Goal: Task Accomplishment & Management: Manage account settings

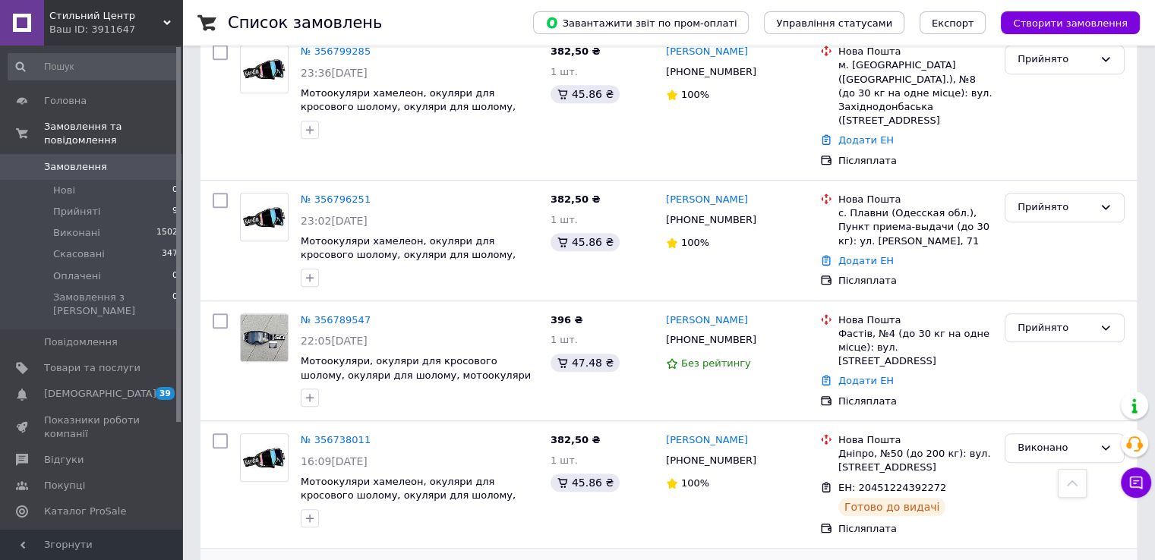
scroll to position [1063, 0]
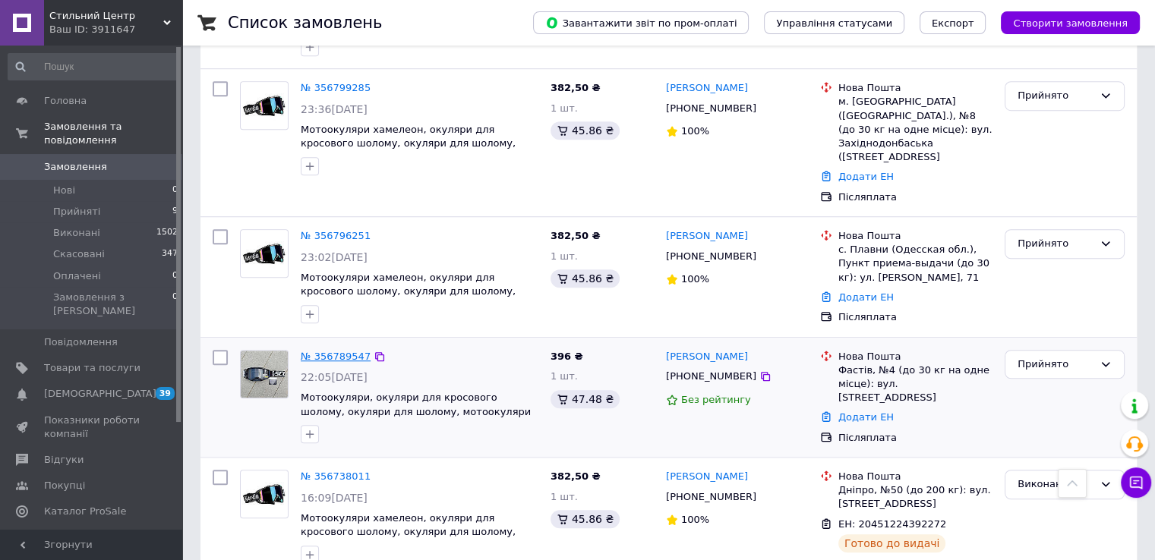
click at [324, 351] on link "№ 356789547" at bounding box center [336, 356] width 70 height 11
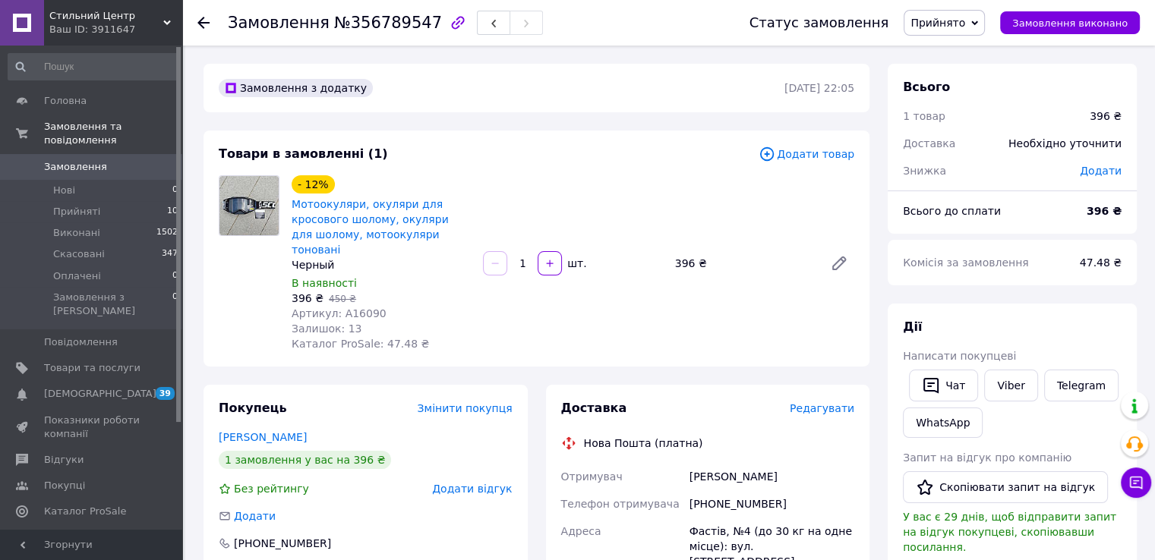
click at [357, 308] on span "Артикул: A16090" at bounding box center [339, 314] width 95 height 12
copy span "A16090"
click at [295, 292] on span "396 ₴" at bounding box center [308, 298] width 32 height 12
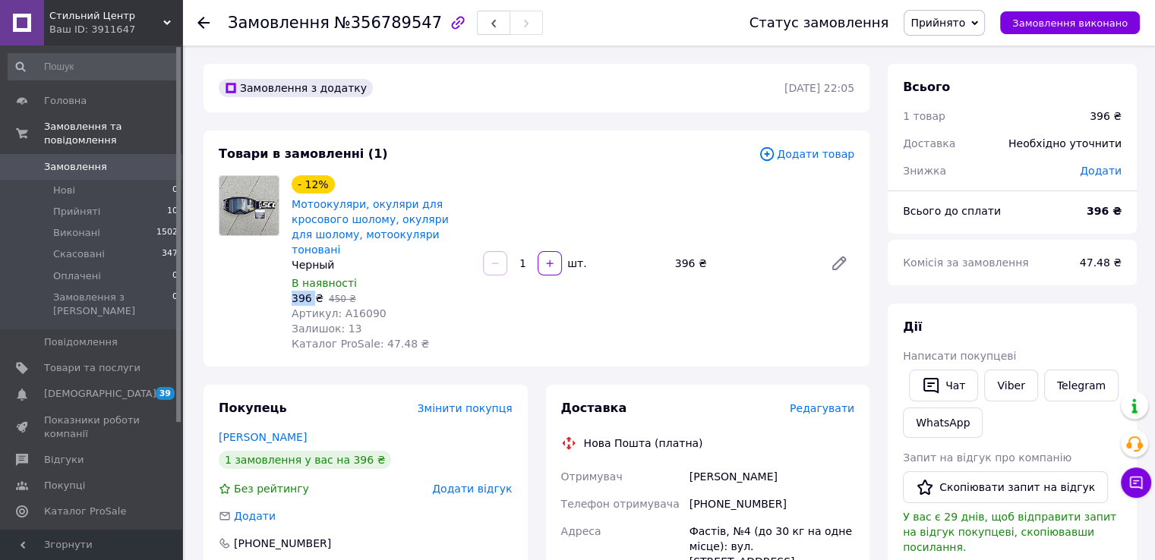
copy span "396"
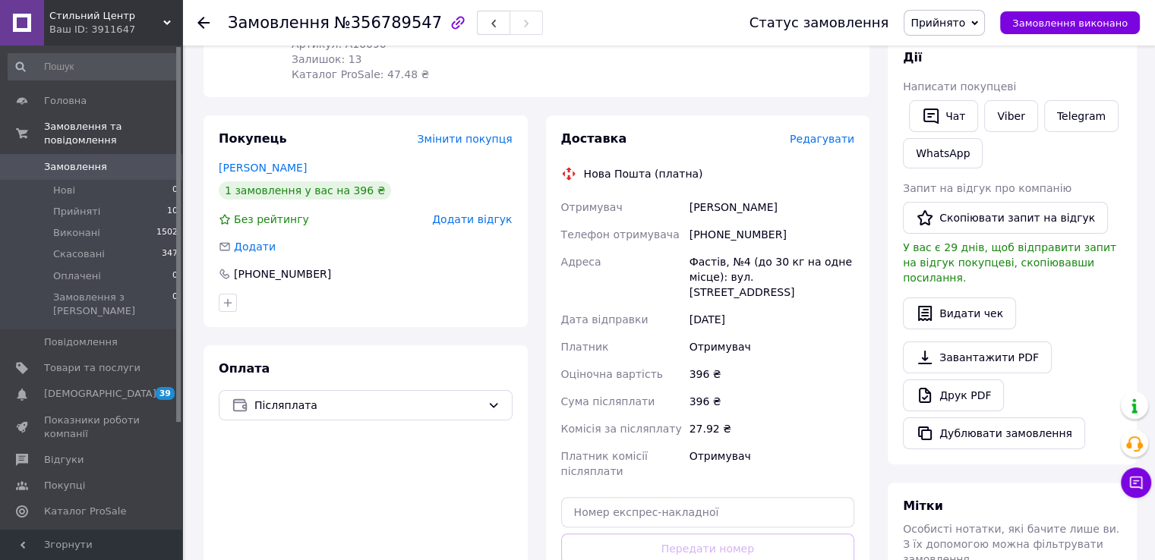
scroll to position [304, 0]
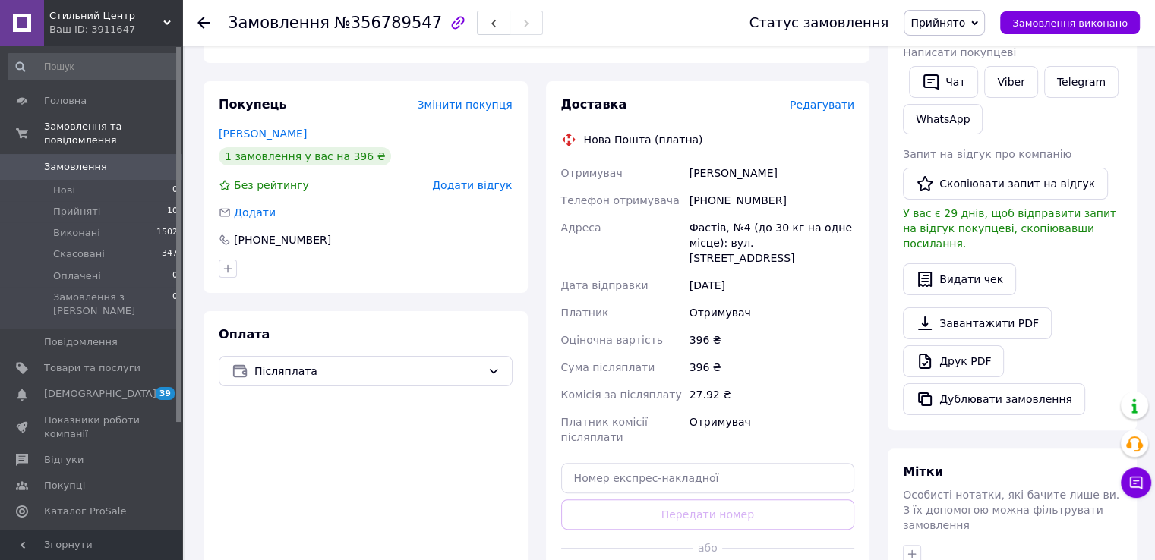
click at [728, 187] on div "[PHONE_NUMBER]" at bounding box center [772, 200] width 171 height 27
click at [726, 187] on div "[PHONE_NUMBER]" at bounding box center [772, 200] width 171 height 27
copy div "380974810789"
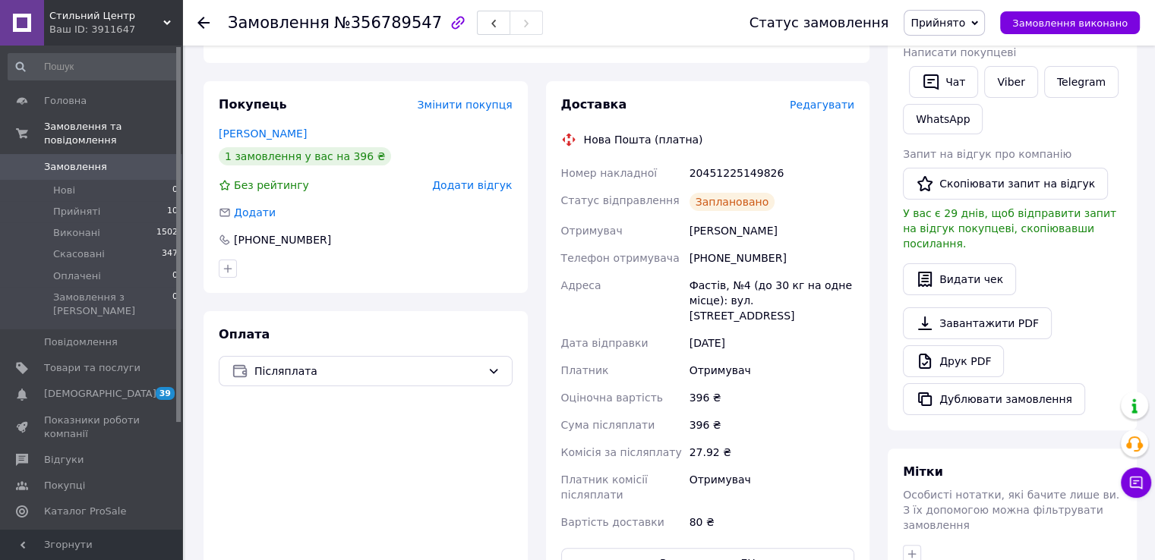
click at [729, 159] on div "20451225149826" at bounding box center [772, 172] width 171 height 27
copy div "20451225149826"
click at [729, 159] on div "20451225149826" at bounding box center [772, 172] width 171 height 27
click at [99, 160] on span "Замовлення" at bounding box center [75, 167] width 63 height 14
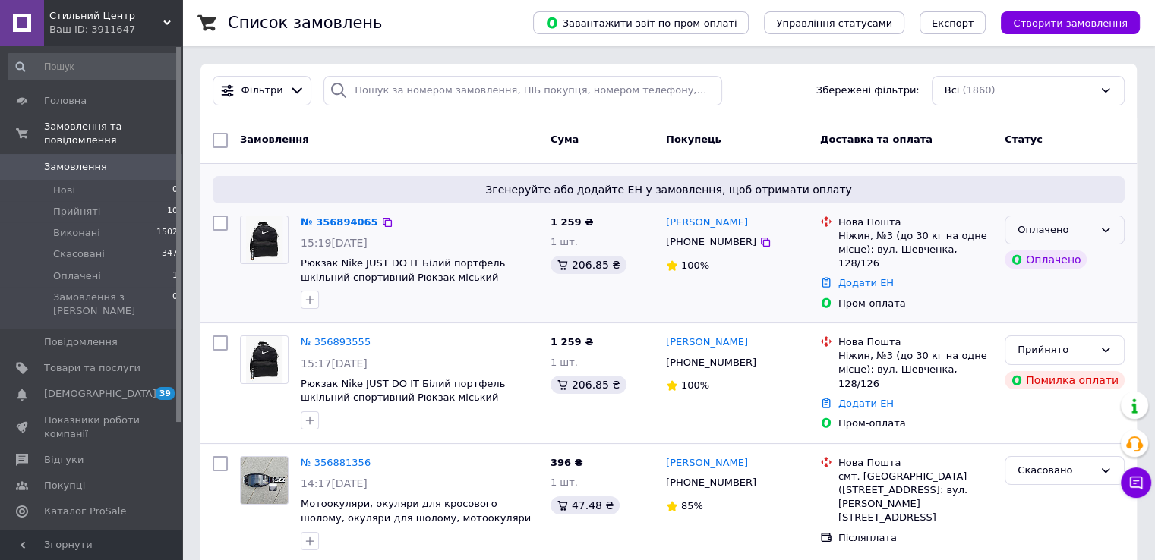
click at [1092, 238] on div "Оплачено" at bounding box center [1065, 231] width 120 height 30
click at [1054, 270] on li "Прийнято" at bounding box center [1065, 262] width 118 height 28
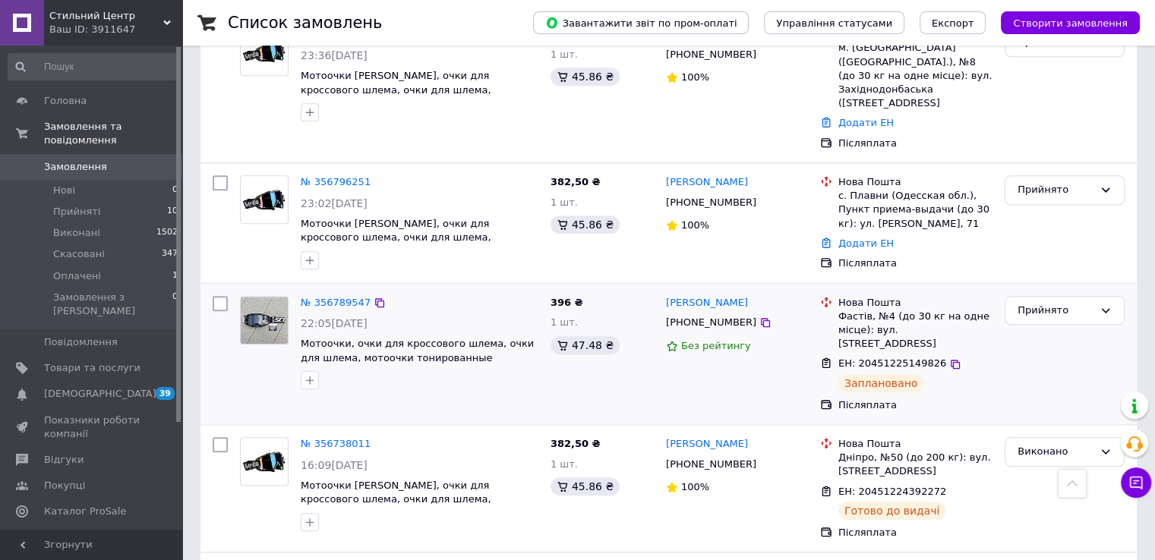
scroll to position [1367, 0]
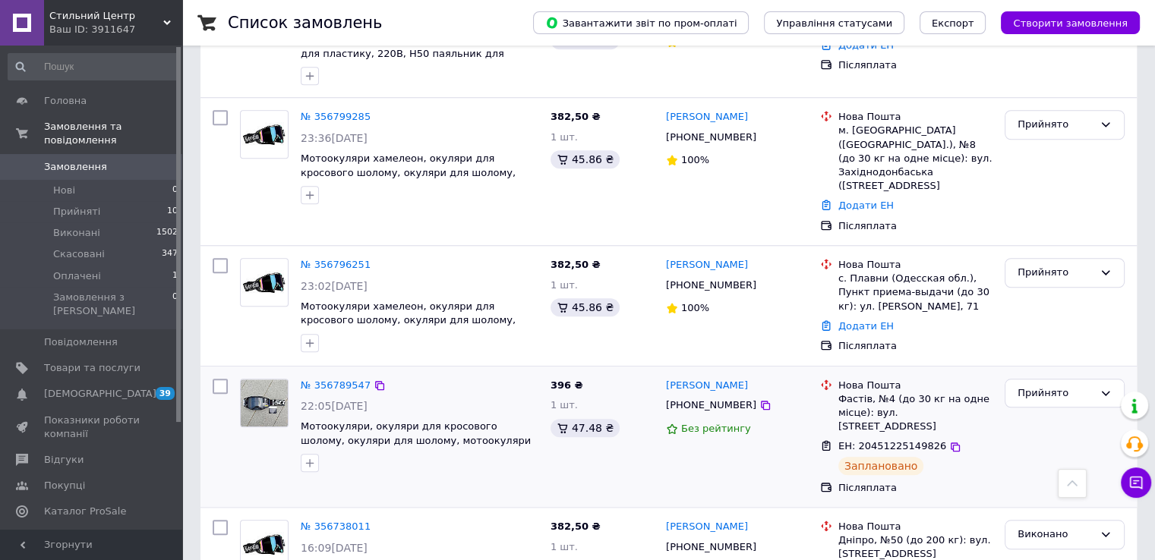
scroll to position [1367, 0]
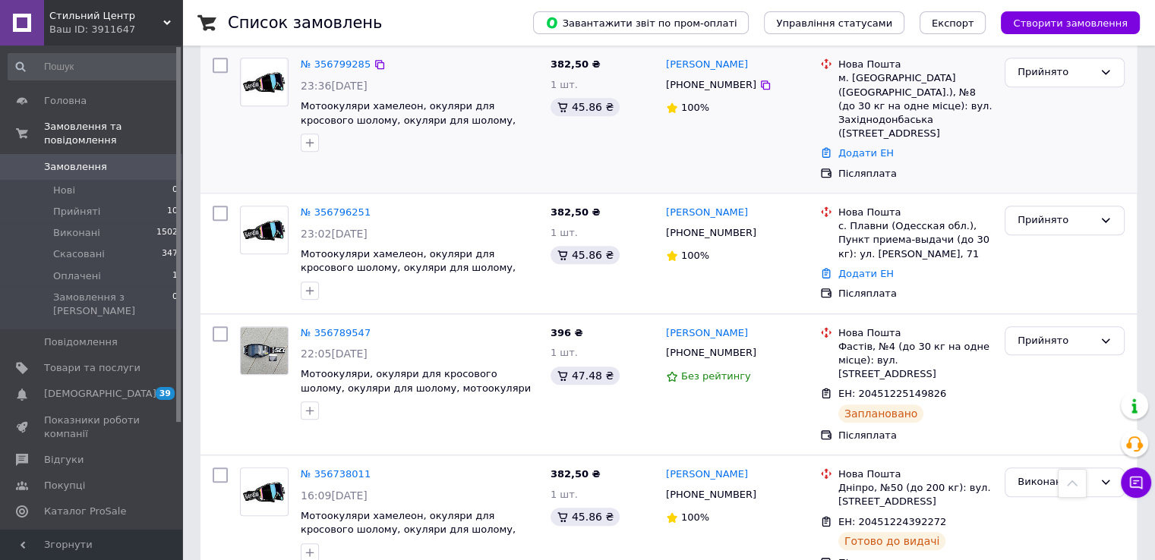
click at [339, 194] on div "№ 356796251 23:02[DATE] Мотоокуляри хамелеон, окуляри для кросового шолому, оку…" at bounding box center [668, 254] width 936 height 120
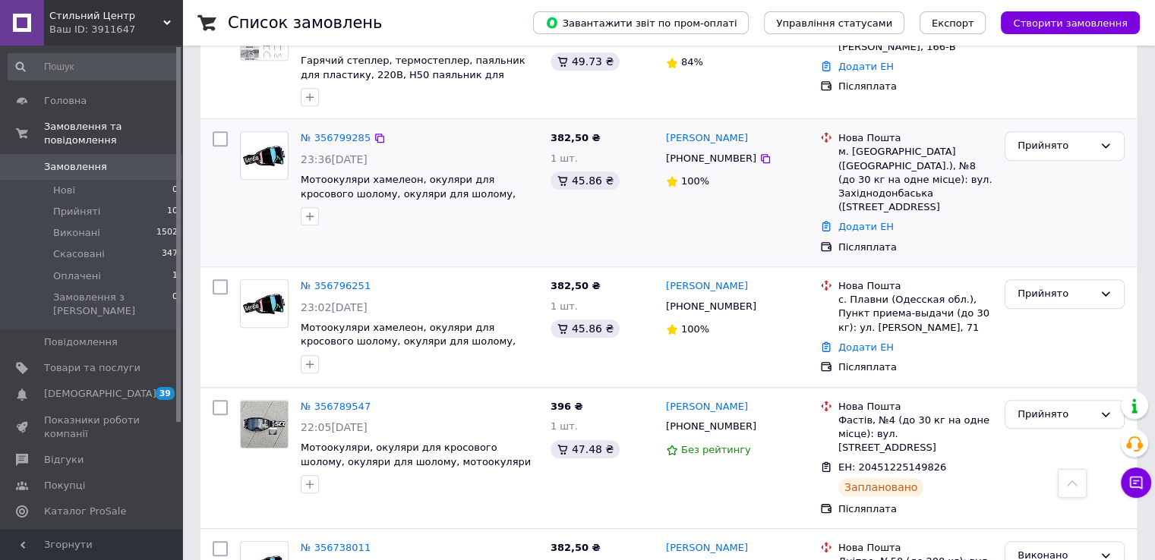
scroll to position [1291, 0]
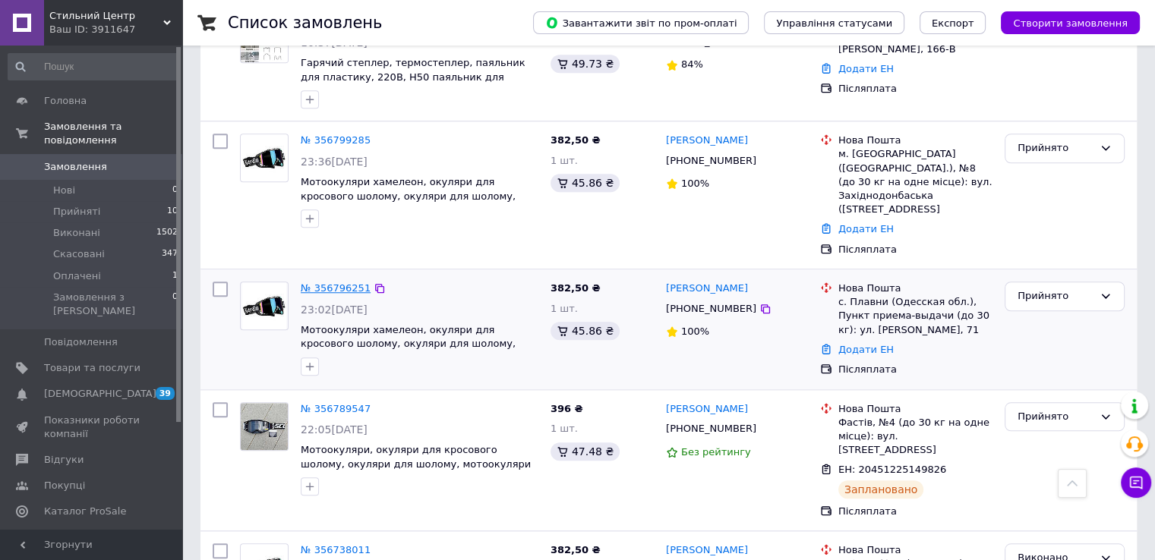
click at [339, 283] on link "№ 356796251" at bounding box center [336, 288] width 70 height 11
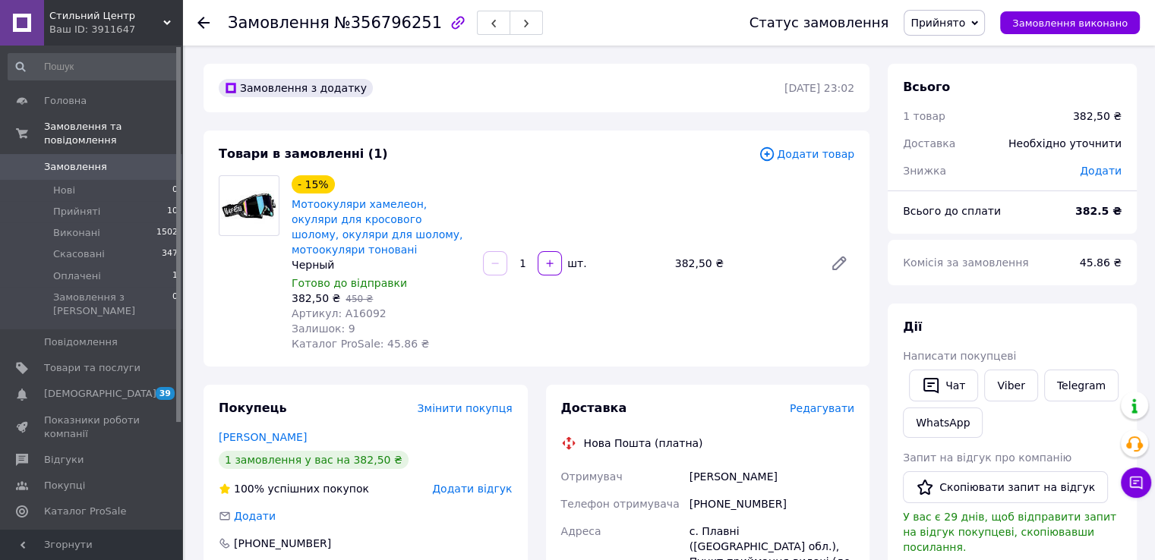
click at [347, 308] on span "Артикул: A16092" at bounding box center [339, 314] width 95 height 12
copy span "A16092"
click at [293, 292] on span "382,50 ₴" at bounding box center [316, 298] width 49 height 12
click at [295, 292] on span "382,50 ₴" at bounding box center [316, 298] width 49 height 12
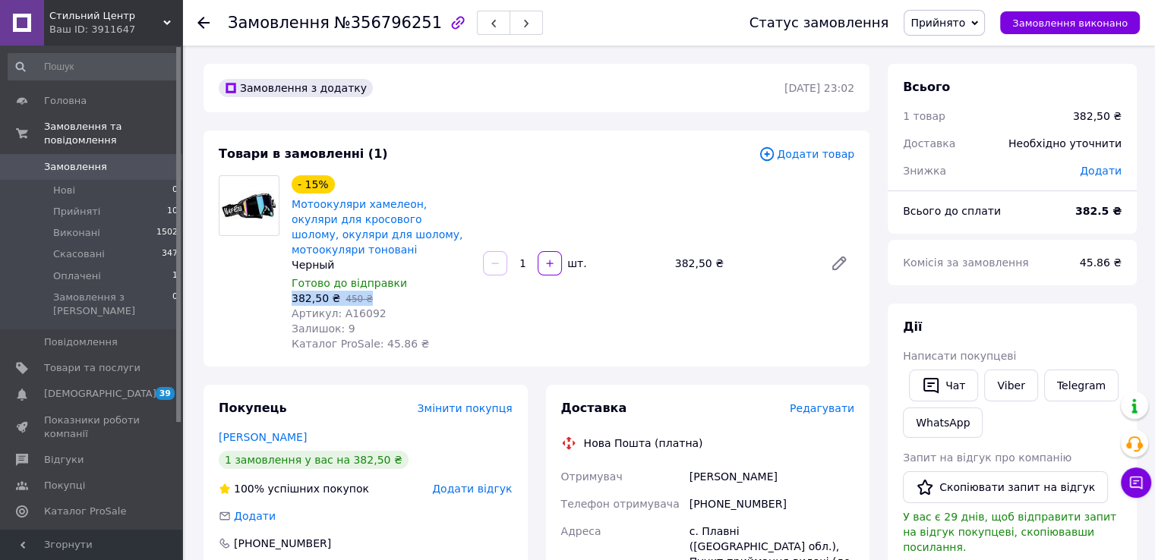
click at [295, 292] on span "382,50 ₴" at bounding box center [316, 298] width 49 height 12
click at [298, 292] on span "382,50 ₴" at bounding box center [316, 298] width 49 height 12
click at [299, 292] on span "382,50 ₴" at bounding box center [316, 298] width 49 height 12
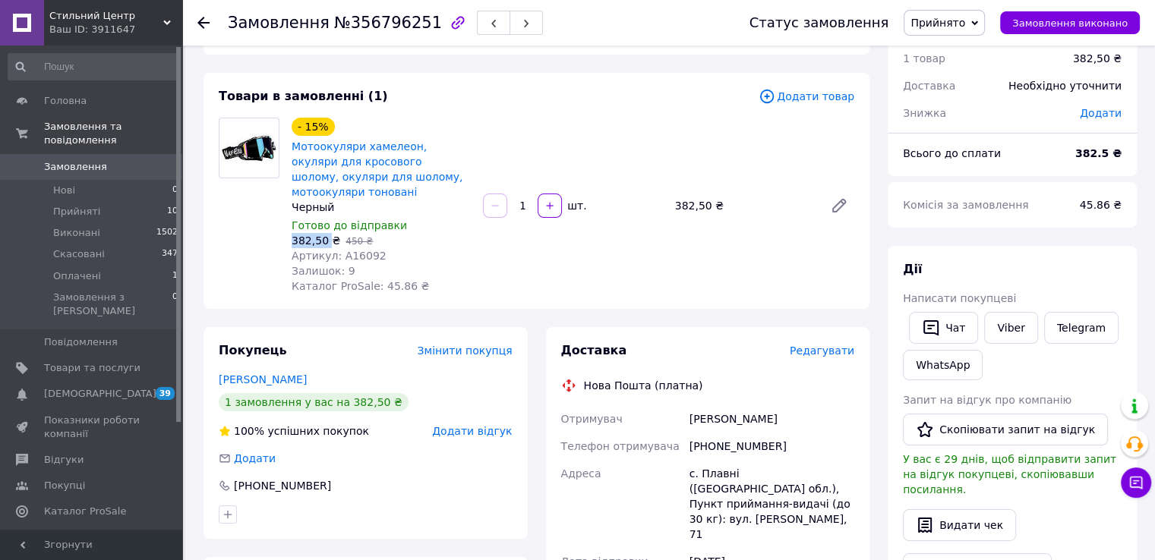
scroll to position [228, 0]
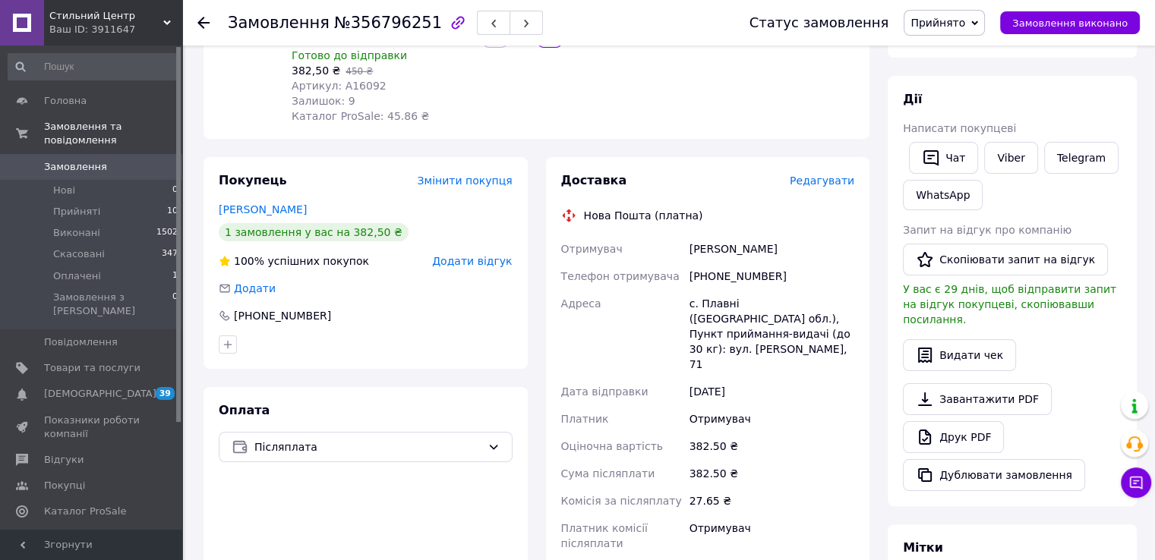
click at [699, 264] on div "[PHONE_NUMBER]" at bounding box center [772, 276] width 171 height 27
copy div "380970330291"
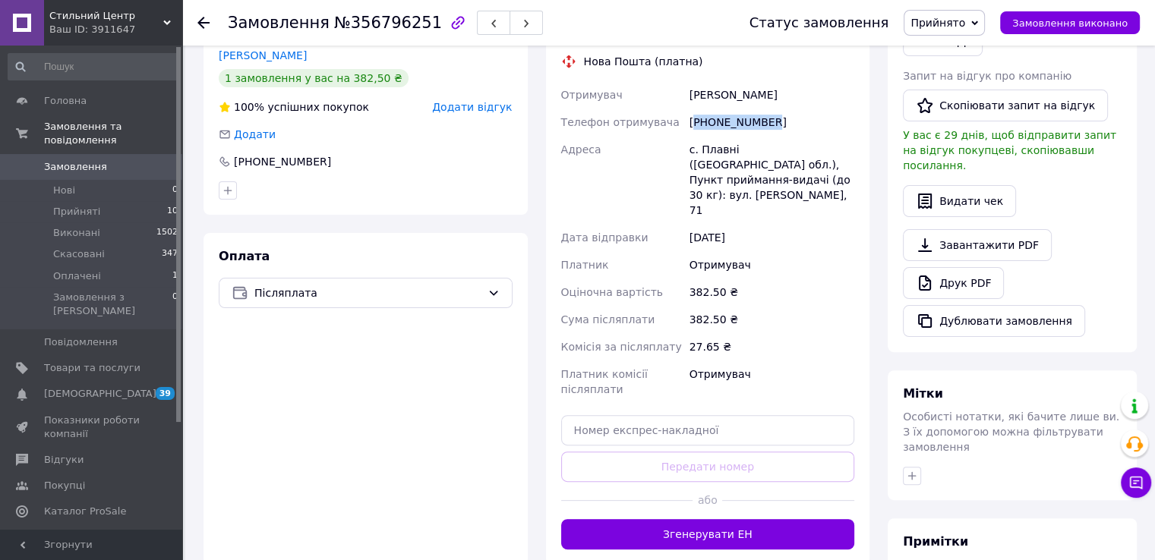
scroll to position [456, 0]
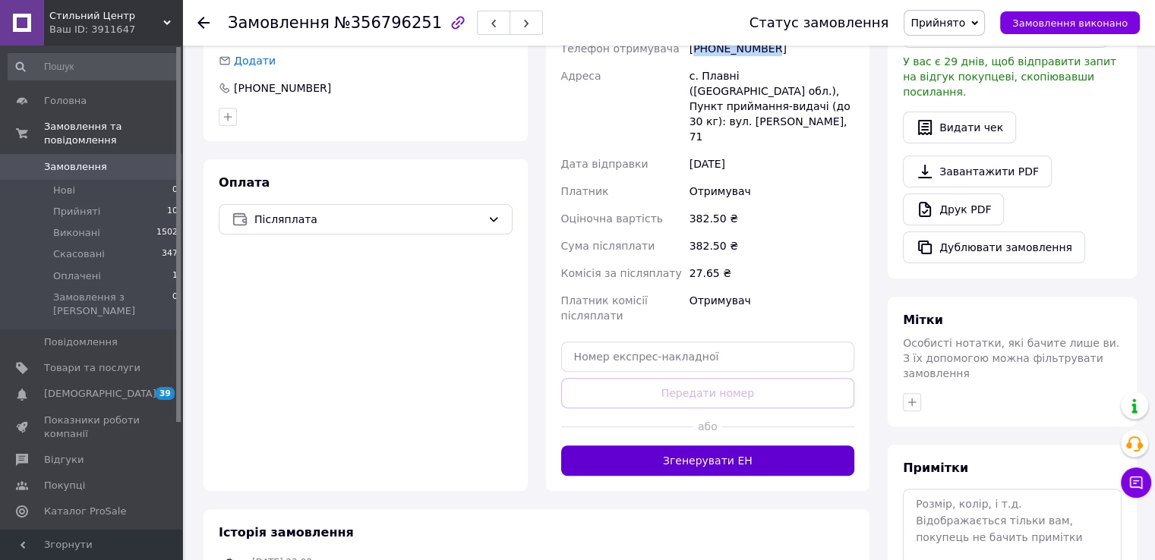
click at [706, 446] on button "Згенерувати ЕН" at bounding box center [708, 461] width 294 height 30
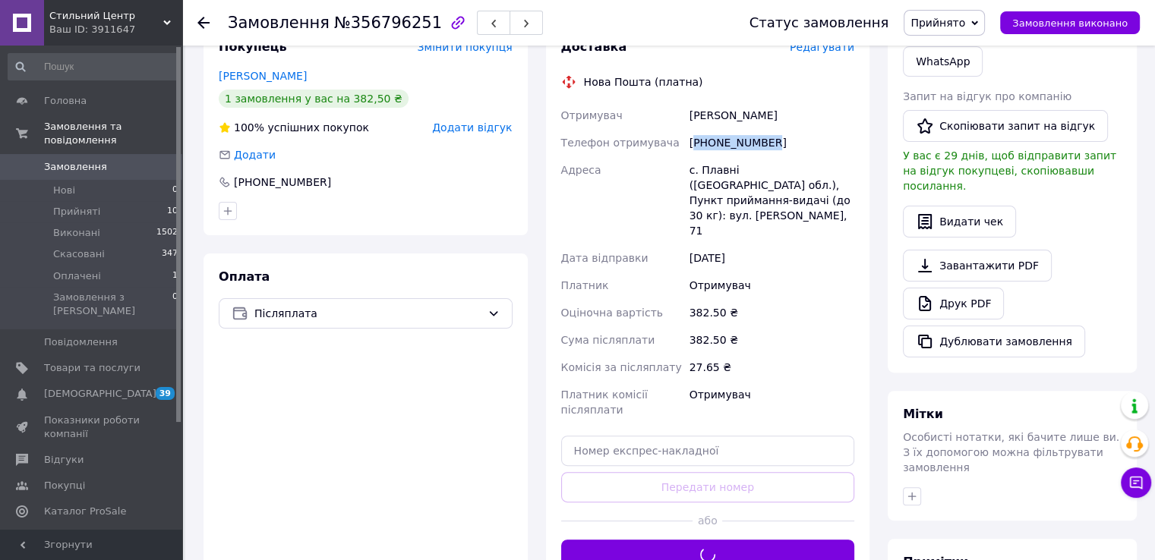
scroll to position [304, 0]
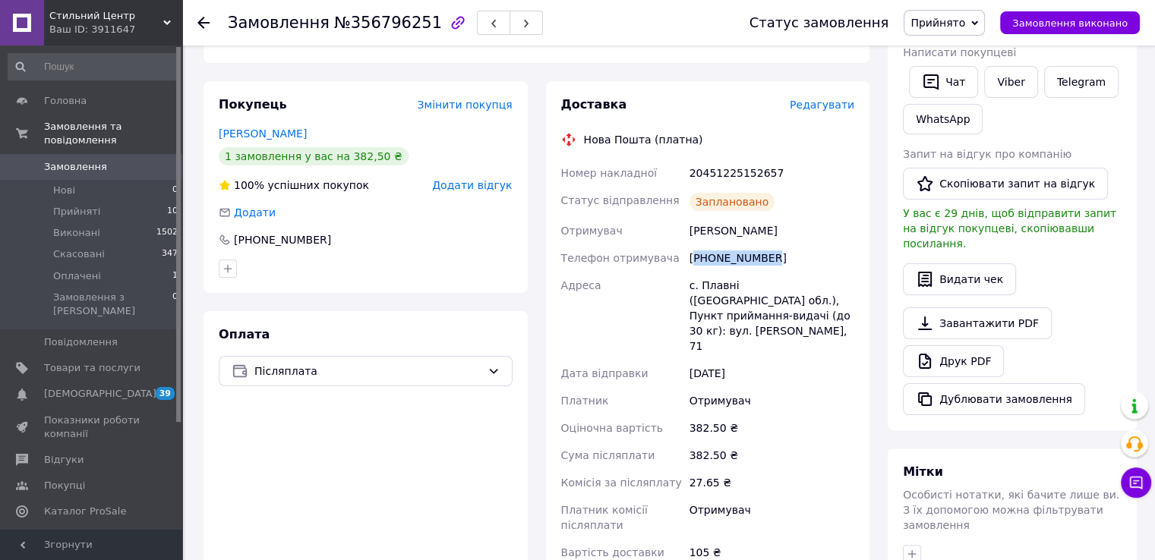
click at [734, 163] on div "20451225152657" at bounding box center [772, 172] width 171 height 27
copy div "20451225152657"
click at [134, 133] on span "Замовлення та повідомлення" at bounding box center [113, 133] width 138 height 27
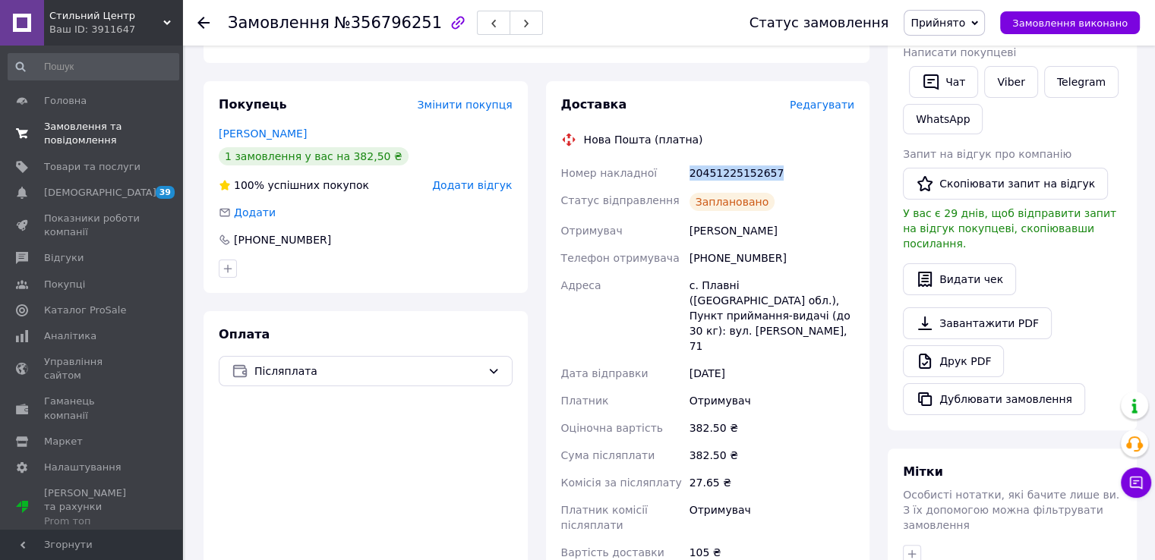
click at [96, 132] on span "Замовлення та повідомлення" at bounding box center [92, 133] width 96 height 27
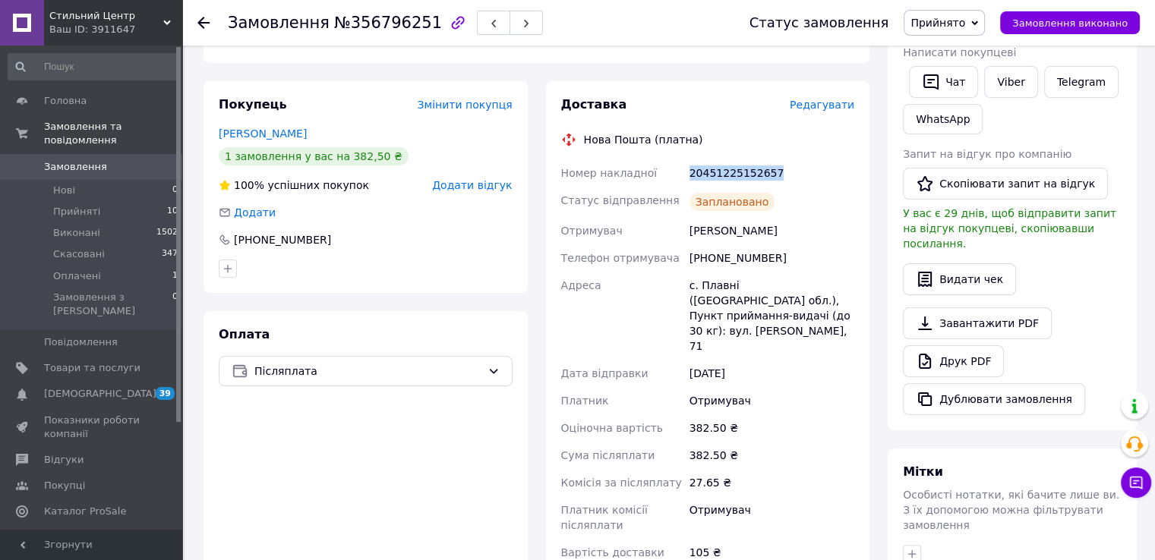
click at [111, 160] on span "Замовлення" at bounding box center [92, 167] width 96 height 14
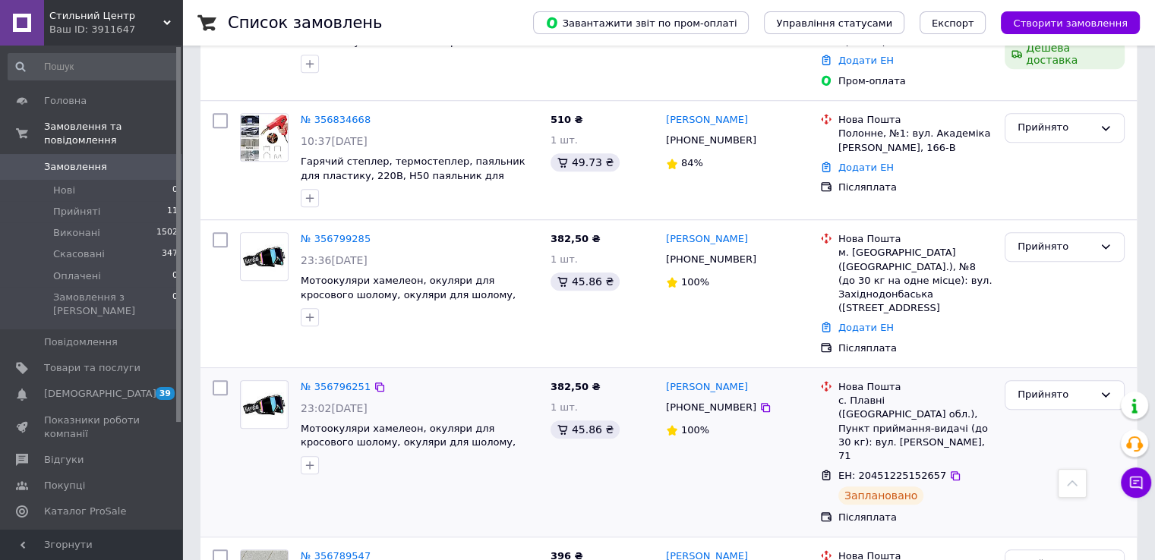
scroll to position [1139, 0]
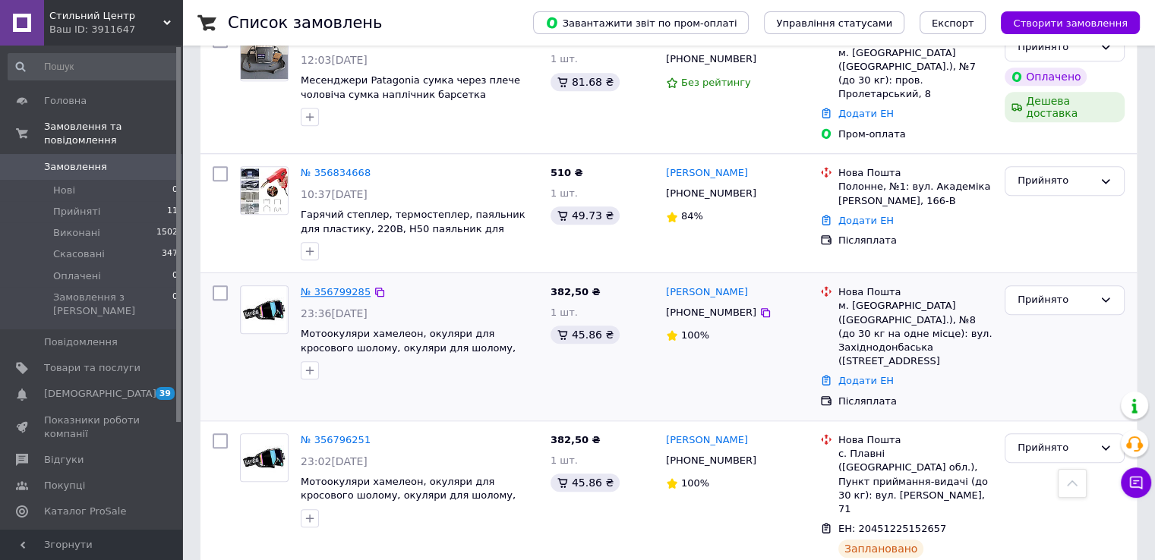
click at [332, 286] on link "№ 356799285" at bounding box center [336, 291] width 70 height 11
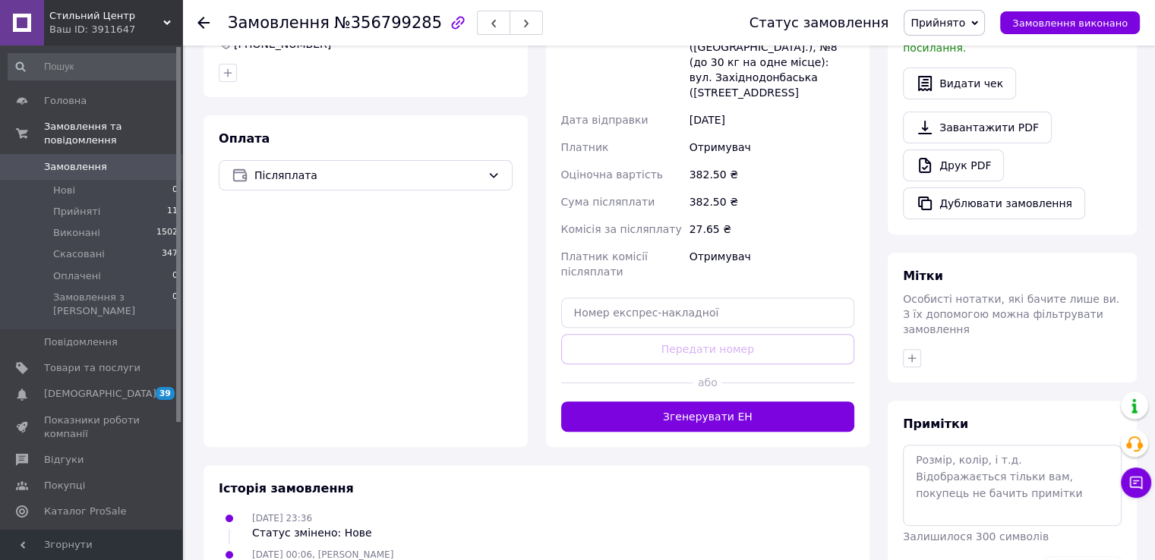
scroll to position [527, 0]
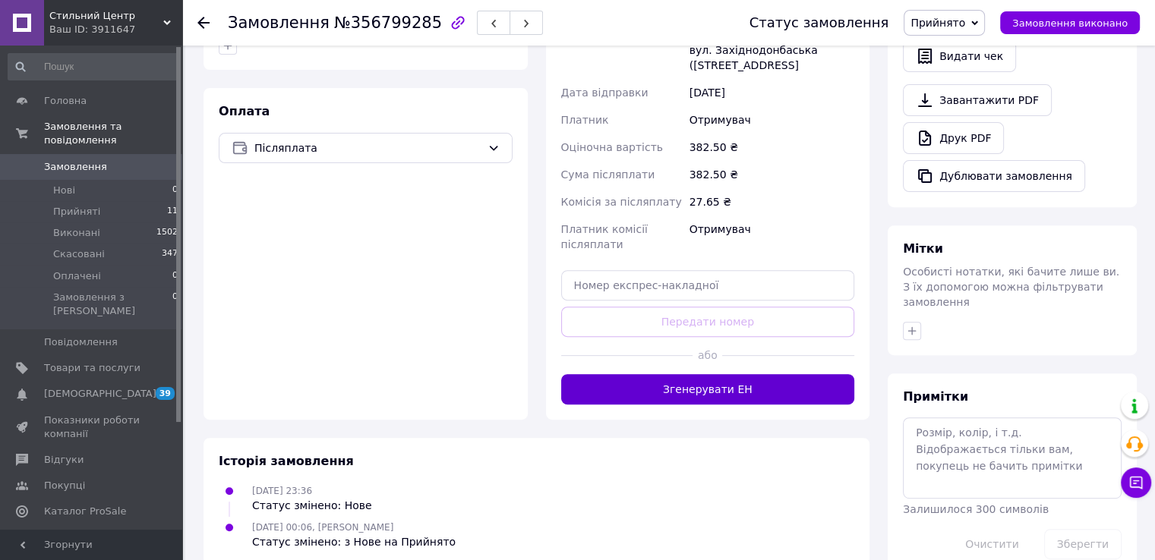
click at [723, 374] on button "Згенерувати ЕН" at bounding box center [708, 389] width 294 height 30
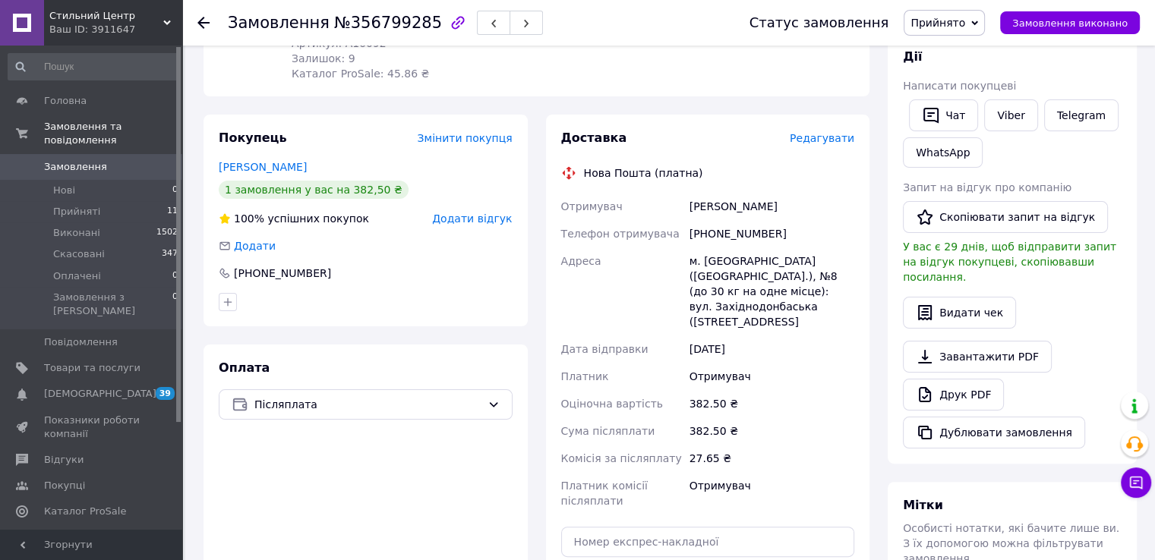
scroll to position [223, 0]
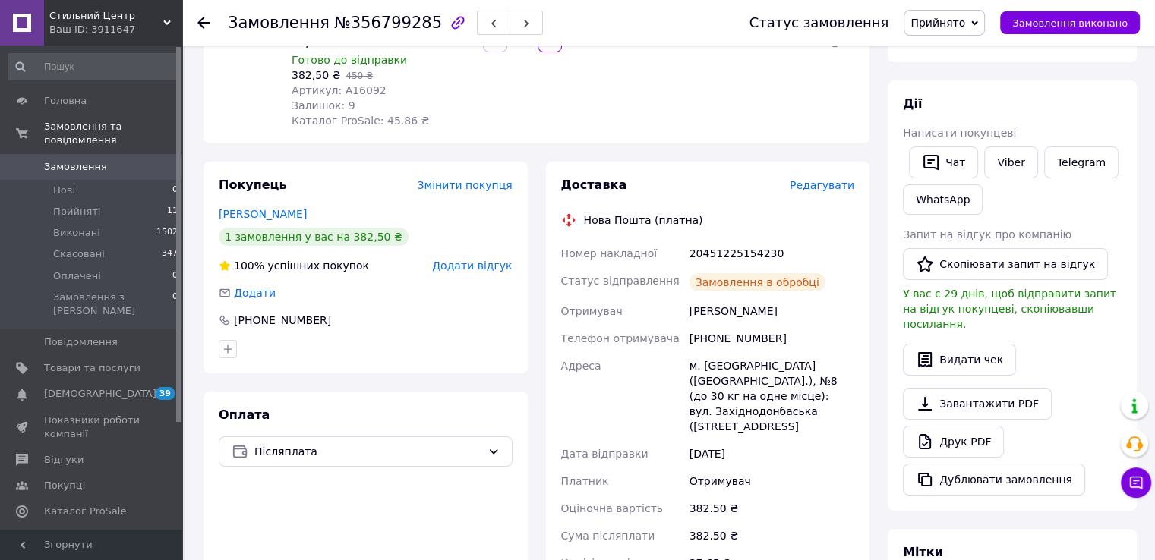
click at [744, 325] on div "[PHONE_NUMBER]" at bounding box center [772, 338] width 171 height 27
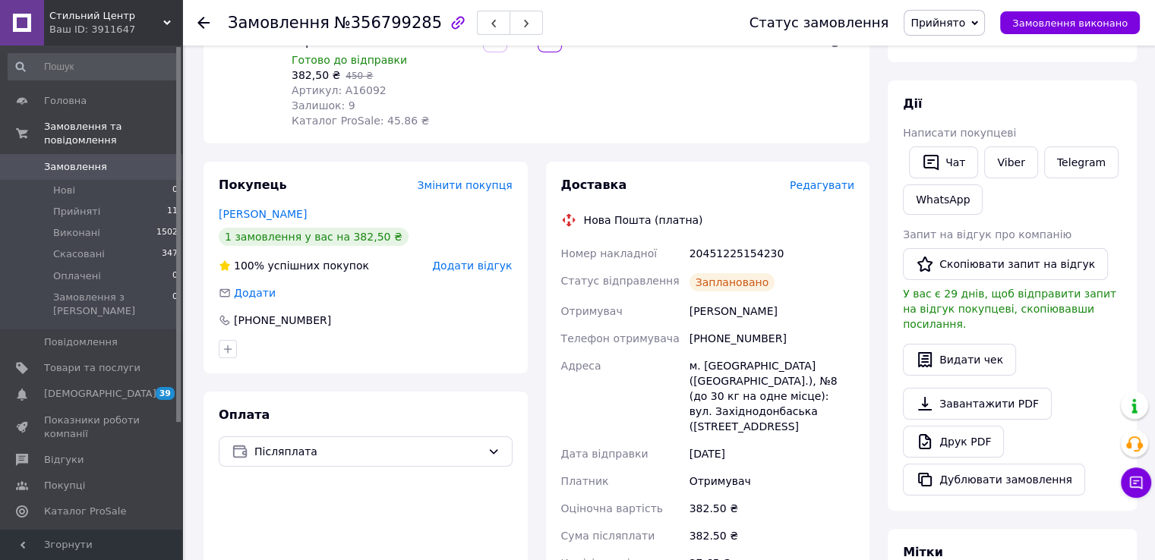
click at [694, 240] on div "20451225154230" at bounding box center [772, 253] width 171 height 27
copy div "20451225154230"
click at [131, 161] on link "Замовлення 0" at bounding box center [93, 167] width 187 height 26
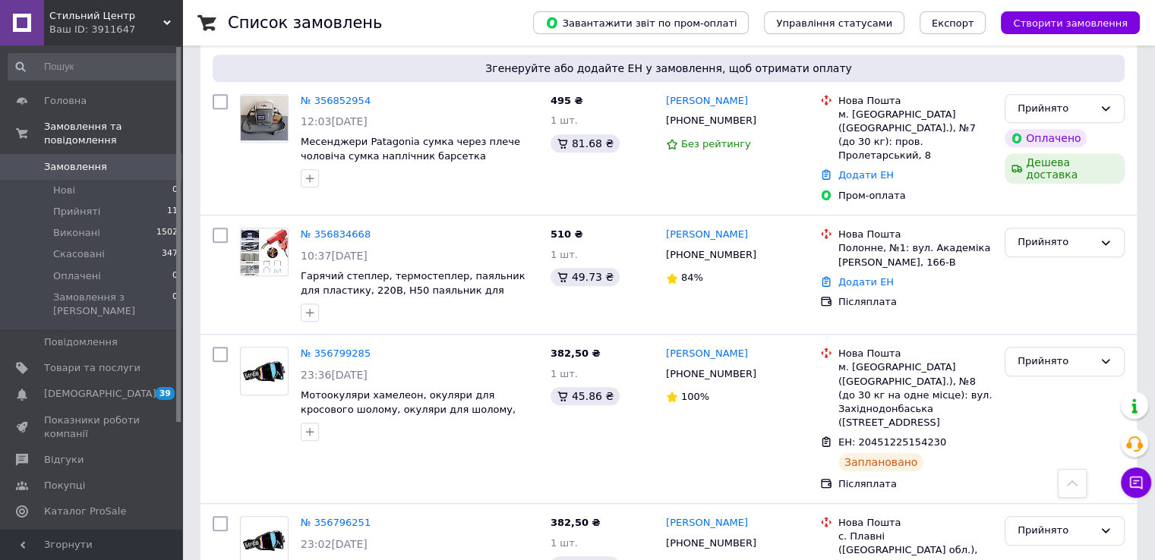
scroll to position [1139, 0]
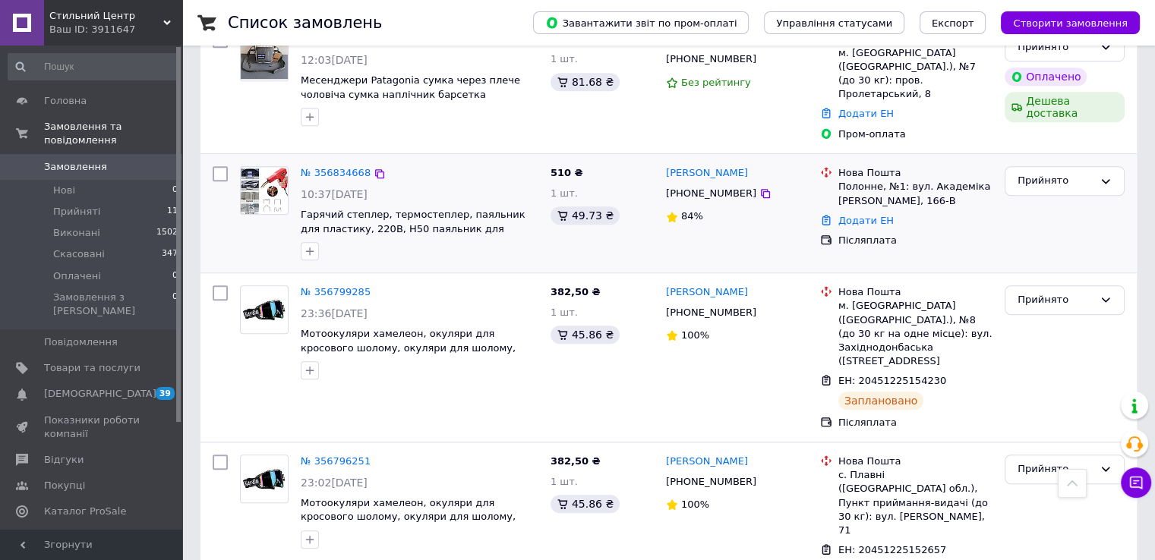
click at [319, 160] on div "№ 356834668 10:37[DATE] Гарячий степлер, термостеплер, паяльник для пластику, 2…" at bounding box center [420, 213] width 250 height 106
click at [324, 167] on link "№ 356834668" at bounding box center [336, 172] width 70 height 11
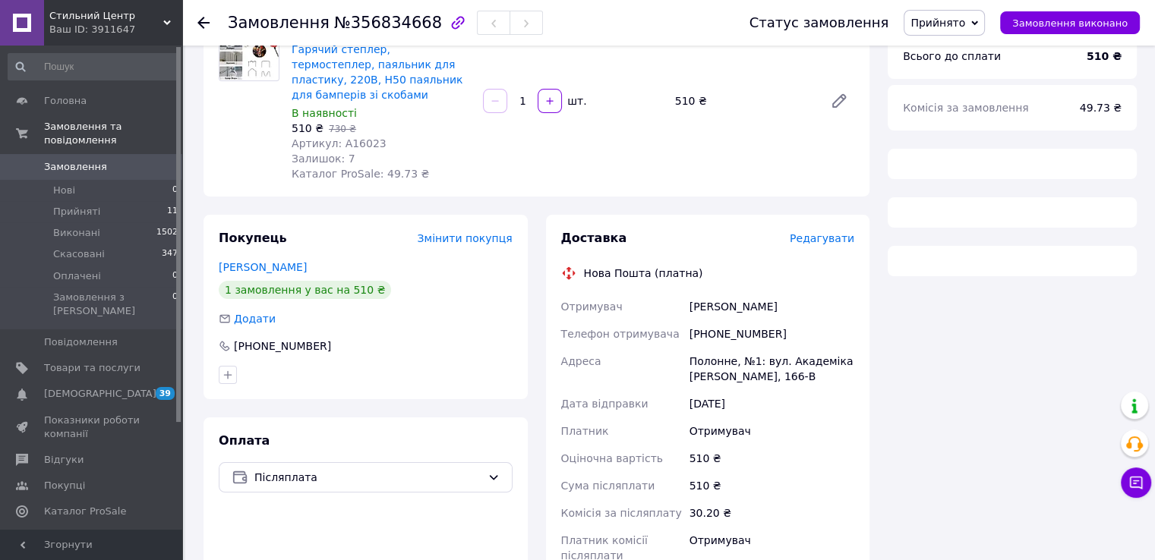
scroll to position [527, 0]
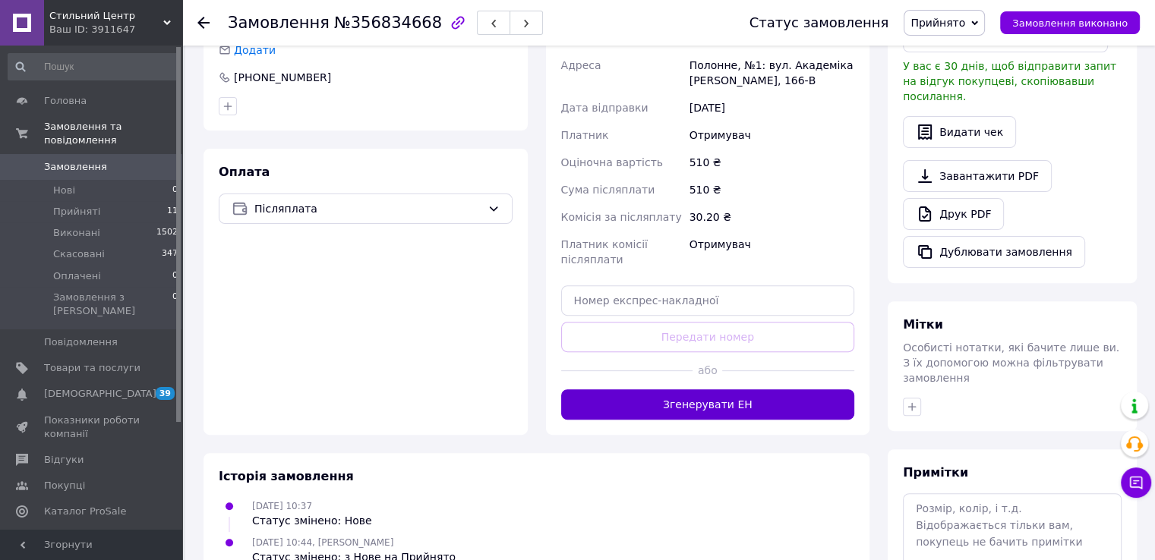
click at [708, 390] on button "Згенерувати ЕН" at bounding box center [708, 405] width 294 height 30
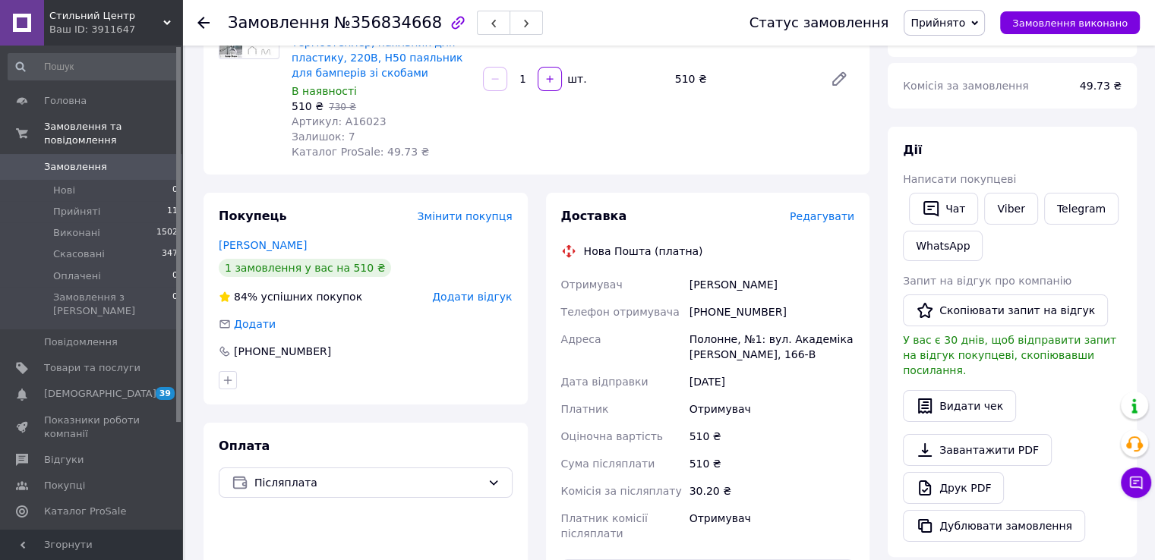
scroll to position [71, 0]
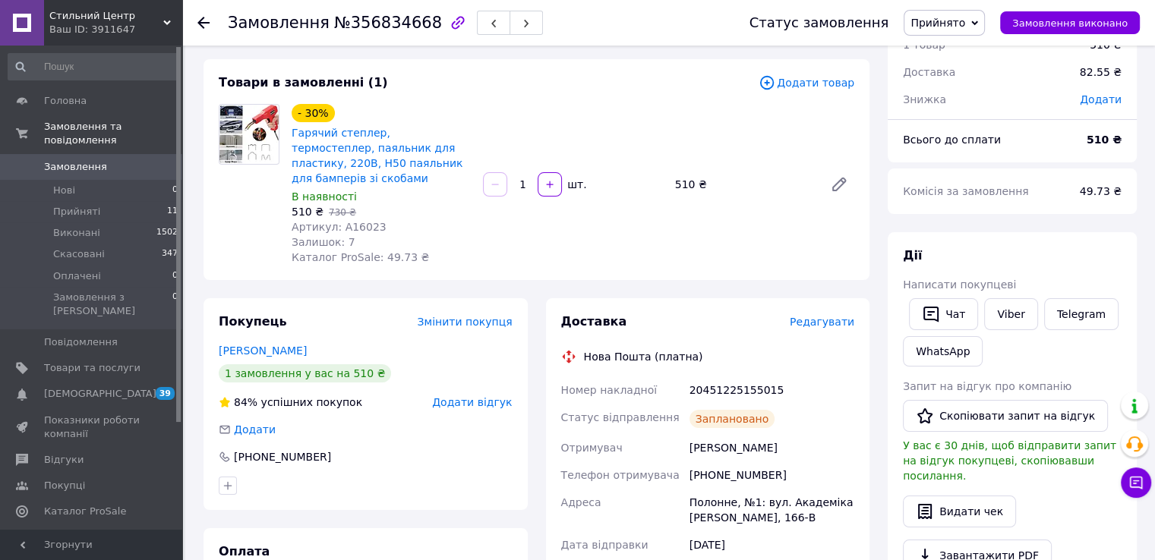
click at [364, 221] on span "Артикул: A16023" at bounding box center [339, 227] width 95 height 12
copy span "A16023"
click at [298, 206] on span "510 ₴" at bounding box center [308, 212] width 32 height 12
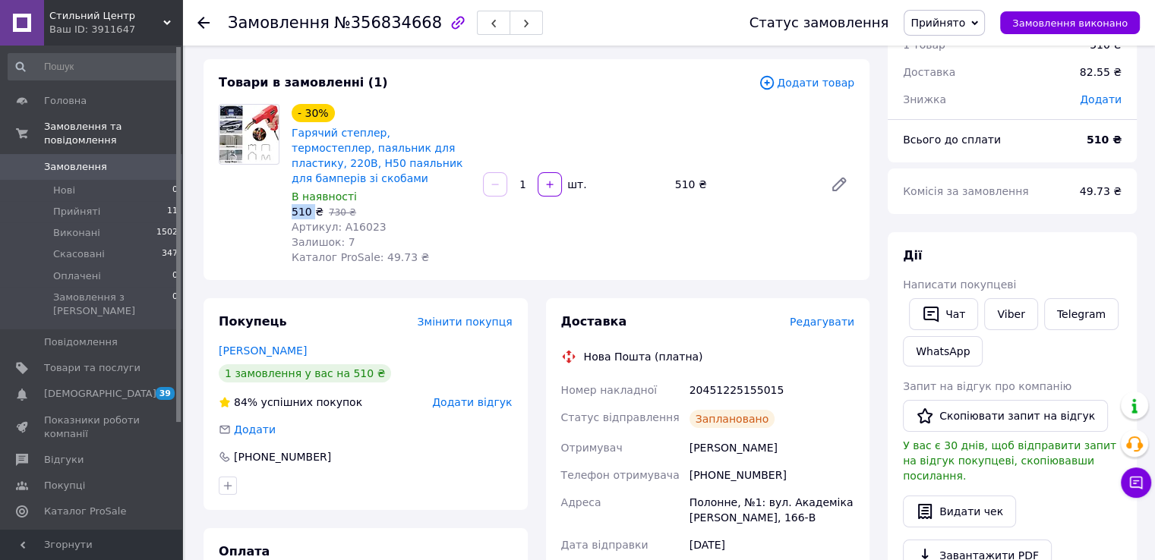
copy span "510"
click at [736, 377] on div "20451225155015" at bounding box center [772, 390] width 171 height 27
copy div "20451225155015"
click at [744, 462] on div "[PHONE_NUMBER]" at bounding box center [772, 475] width 171 height 27
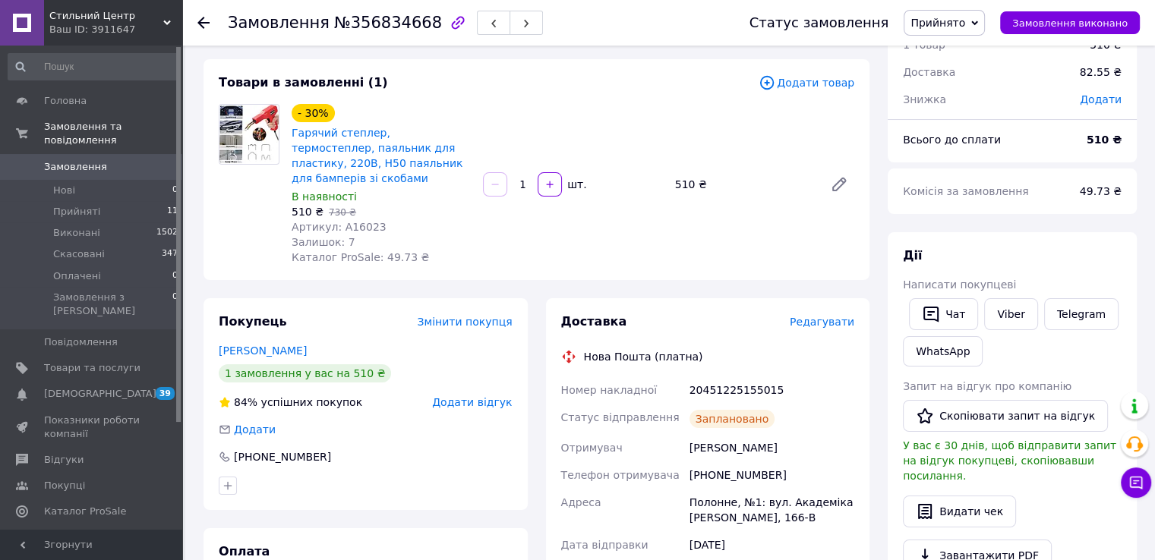
click at [744, 462] on div "[PHONE_NUMBER]" at bounding box center [772, 475] width 171 height 27
click at [743, 462] on div "[PHONE_NUMBER]" at bounding box center [772, 475] width 171 height 27
copy div "380975854036"
click at [114, 160] on span "Замовлення" at bounding box center [92, 167] width 96 height 14
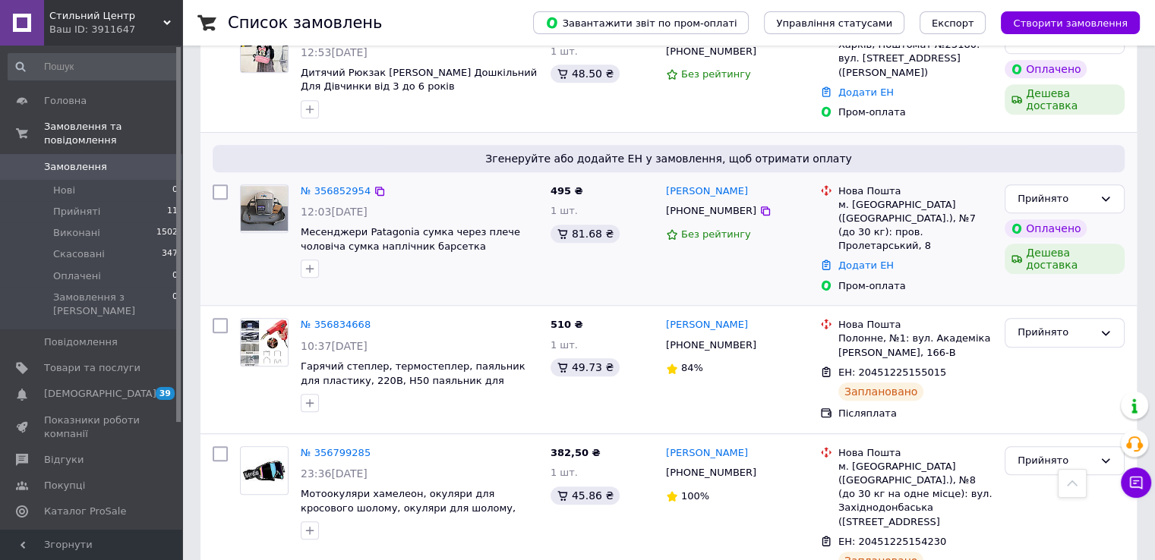
scroll to position [911, 0]
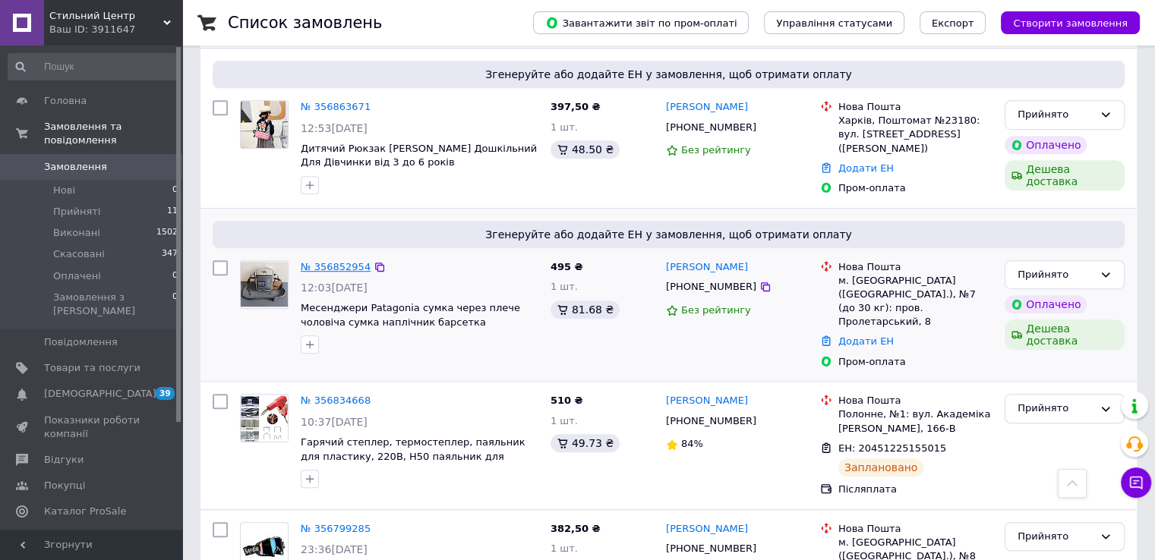
click at [321, 261] on link "№ 356852954" at bounding box center [336, 266] width 70 height 11
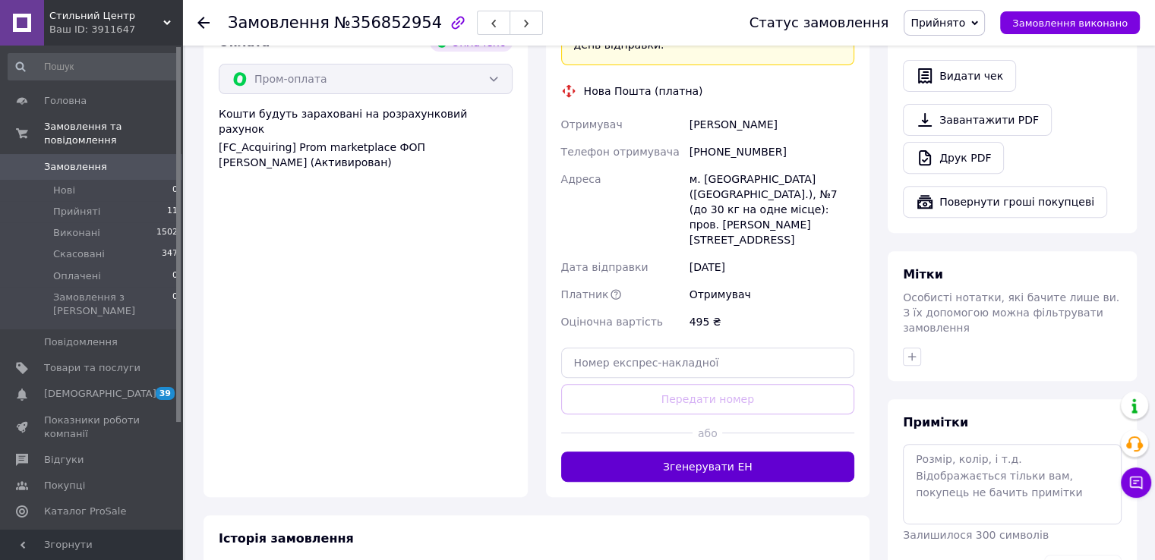
click at [690, 452] on button "Згенерувати ЕН" at bounding box center [708, 467] width 294 height 30
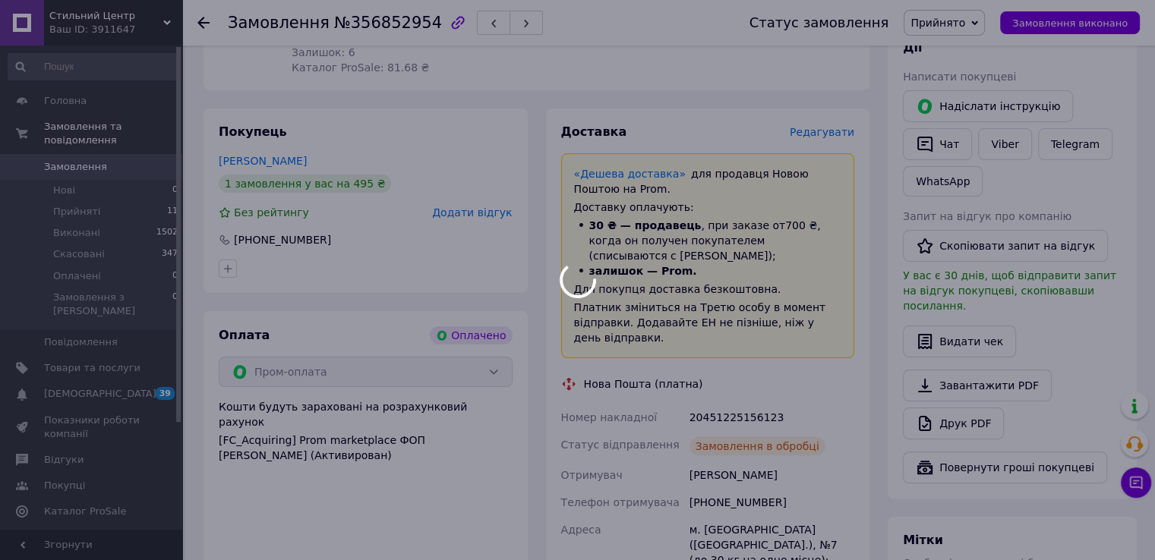
scroll to position [337, 0]
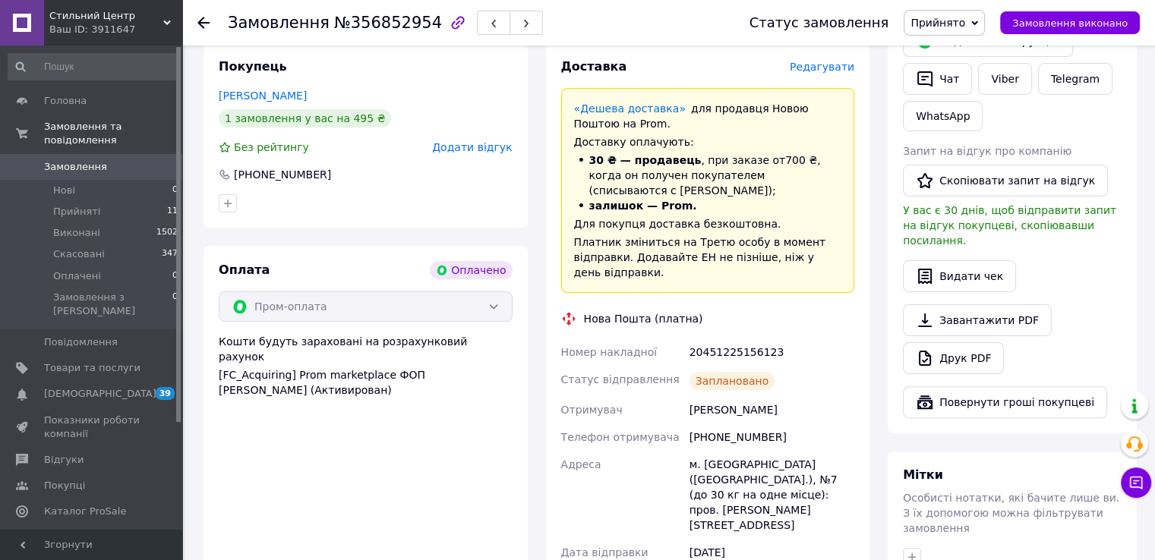
click at [734, 339] on div "20451225156123" at bounding box center [772, 352] width 171 height 27
copy div "20451225156123"
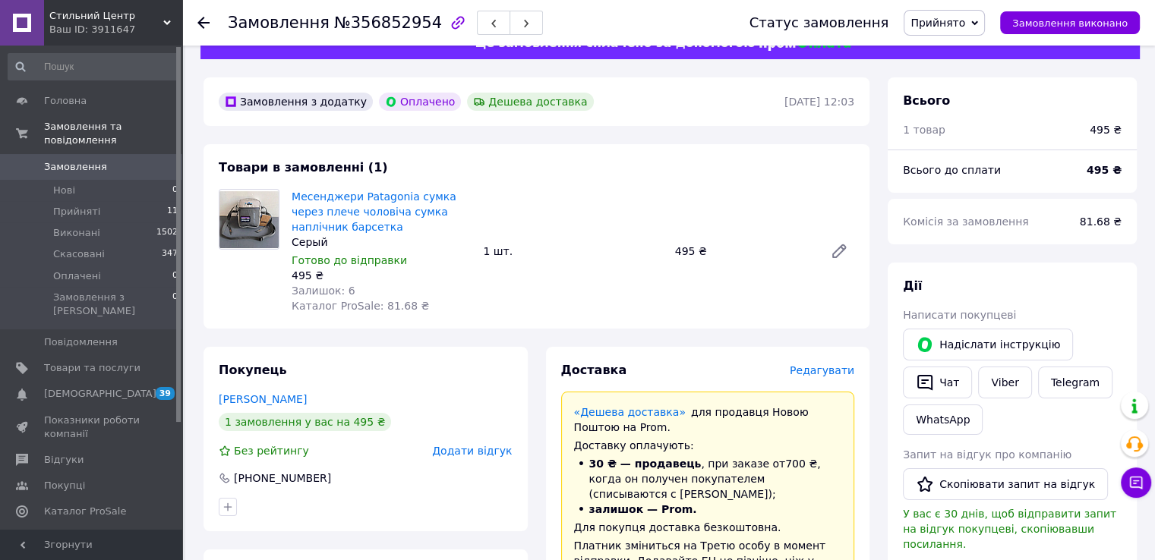
scroll to position [33, 0]
click at [292, 273] on div "495 ₴" at bounding box center [381, 275] width 179 height 15
copy div "495"
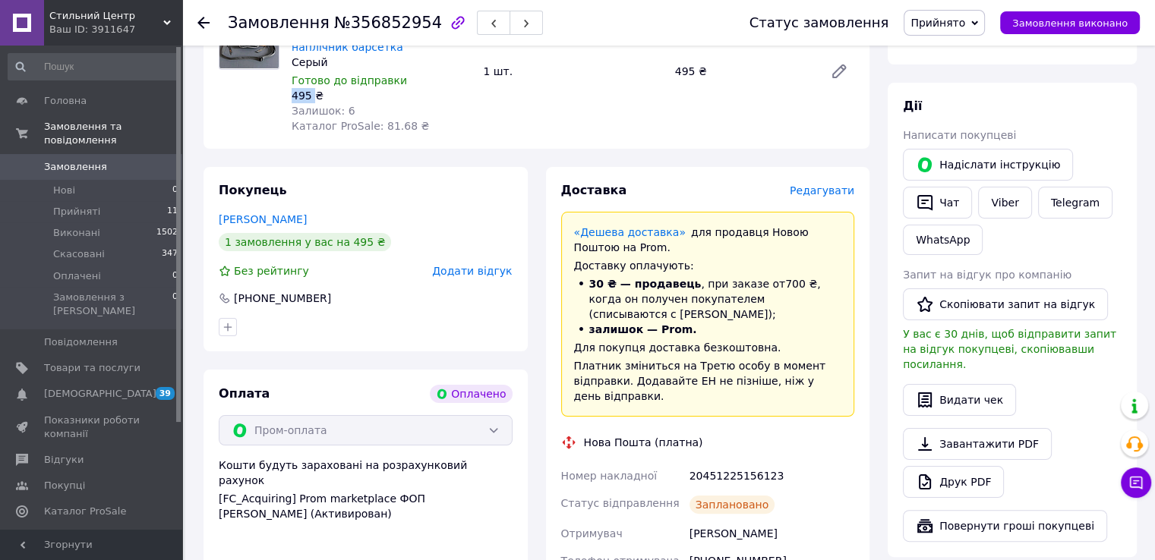
scroll to position [261, 0]
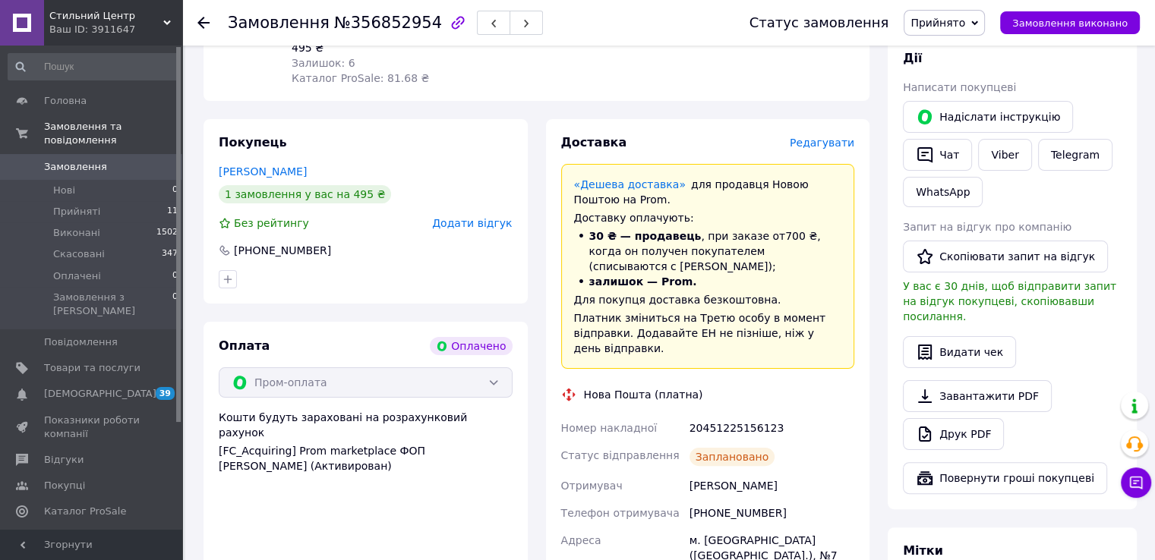
click at [740, 500] on div "[PHONE_NUMBER]" at bounding box center [772, 513] width 171 height 27
click at [737, 500] on div "[PHONE_NUMBER]" at bounding box center [772, 513] width 171 height 27
click at [88, 160] on span "Замовлення" at bounding box center [75, 167] width 63 height 14
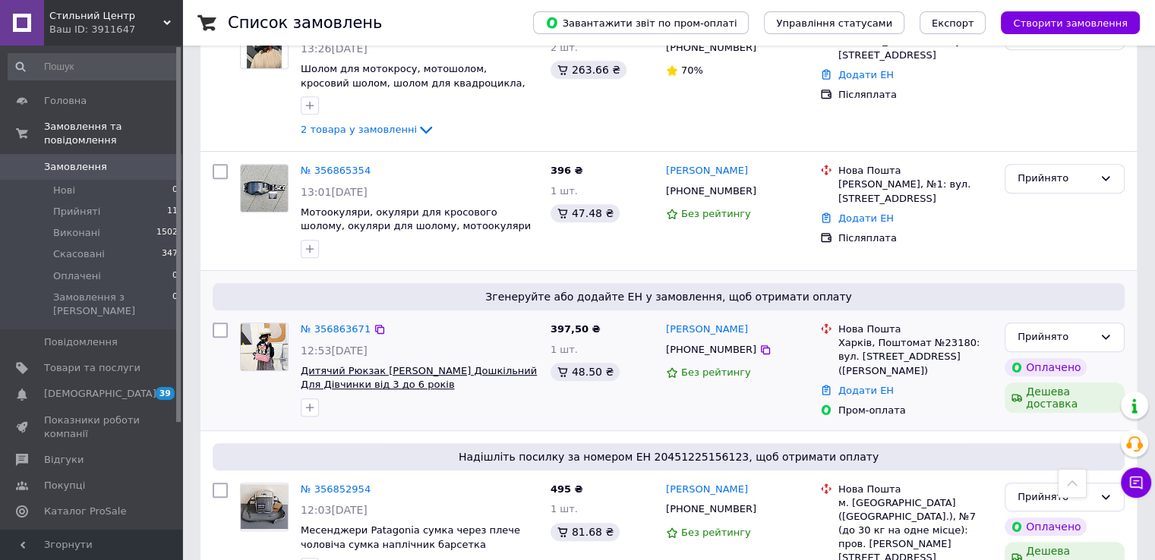
scroll to position [759, 0]
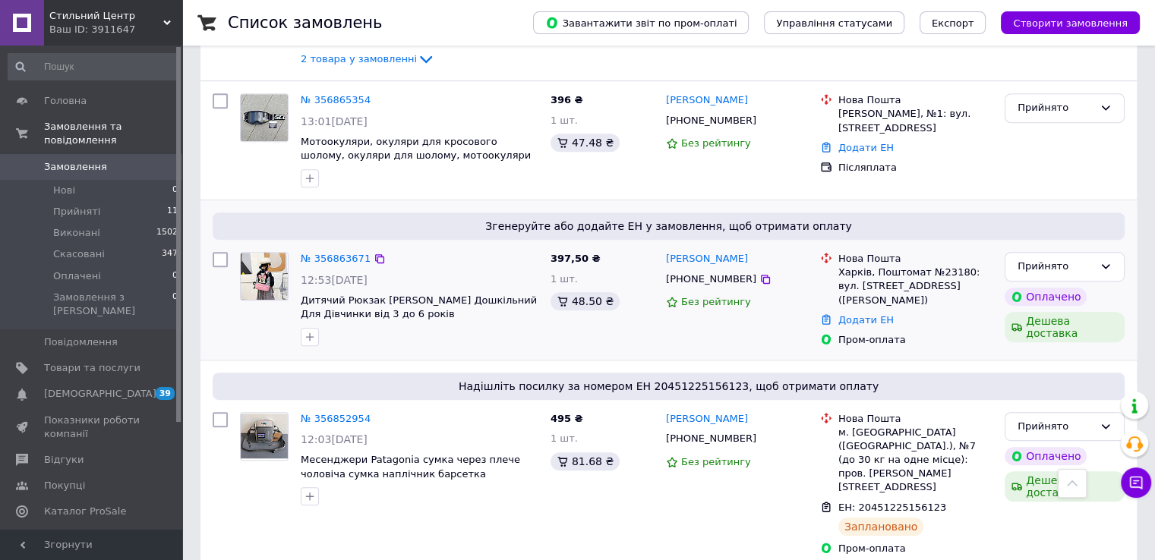
click at [300, 251] on div "№ 356863671" at bounding box center [335, 259] width 73 height 17
click at [317, 253] on link "№ 356863671" at bounding box center [336, 258] width 70 height 11
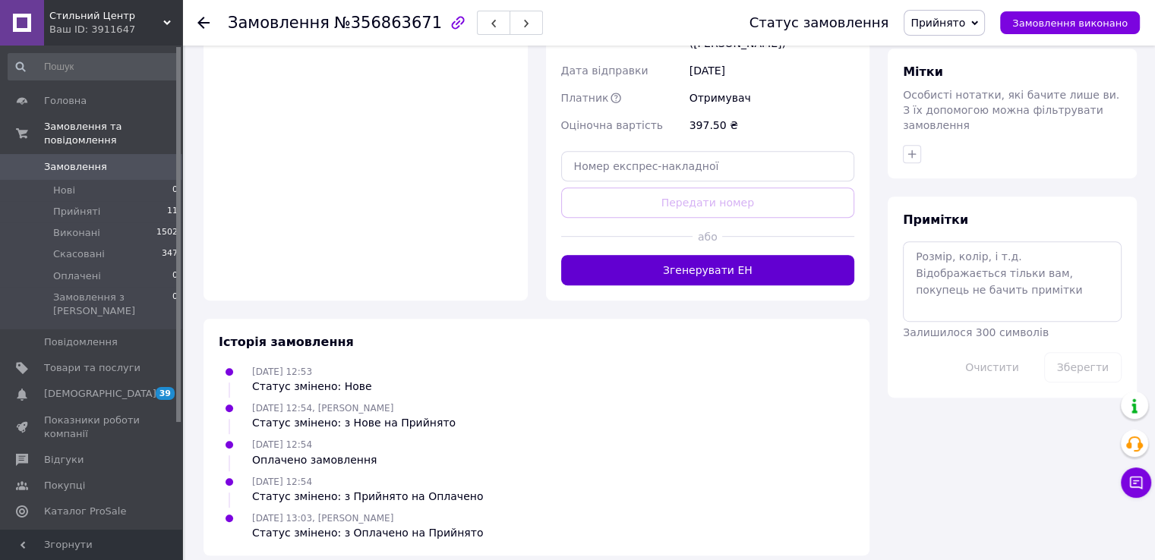
click at [699, 265] on button "Згенерувати ЕН" at bounding box center [708, 270] width 294 height 30
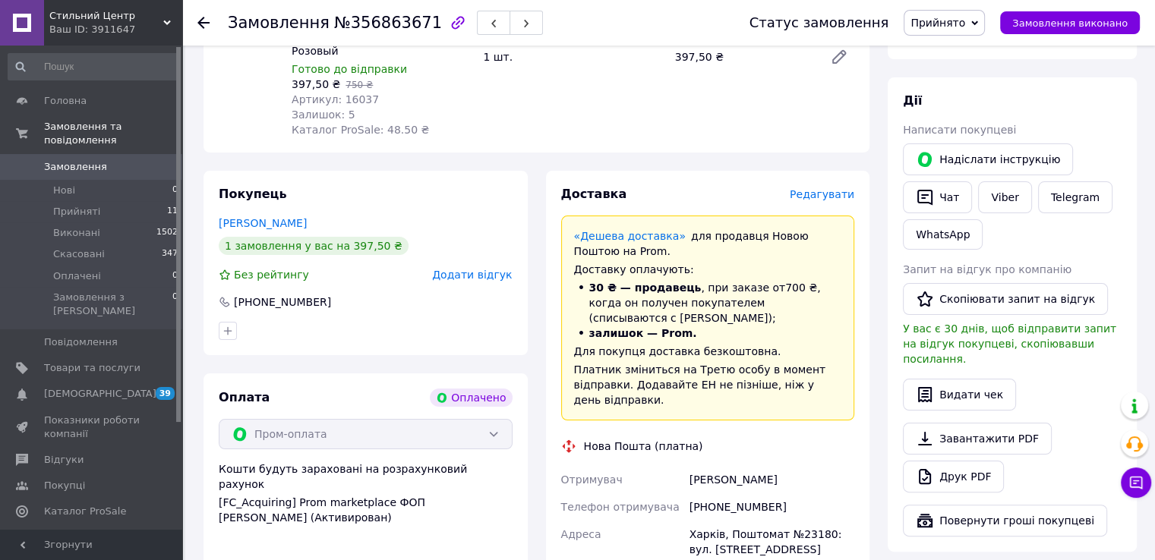
scroll to position [236, 0]
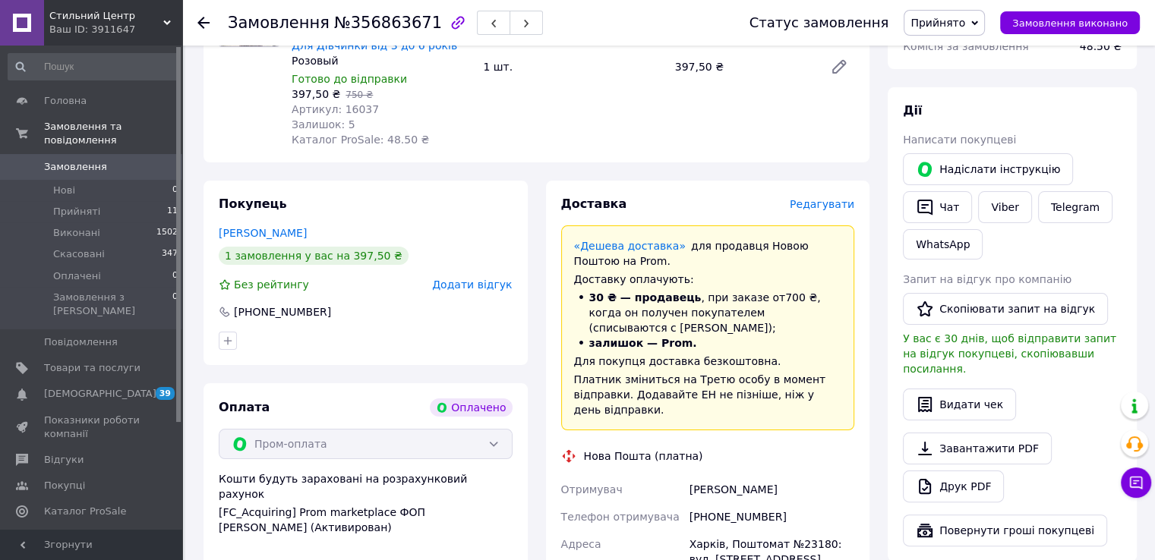
click at [737, 504] on div "[PHONE_NUMBER]" at bounding box center [772, 517] width 171 height 27
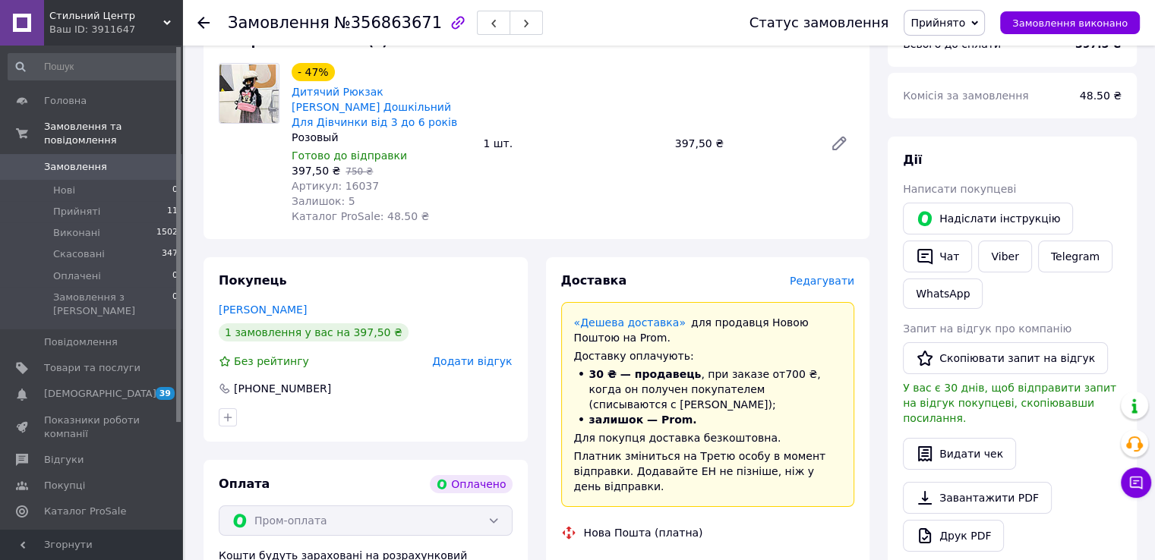
scroll to position [160, 0]
click at [707, 553] on div "20451225158248" at bounding box center [772, 565] width 171 height 27
click at [297, 172] on span "397,50 ₴" at bounding box center [316, 170] width 49 height 12
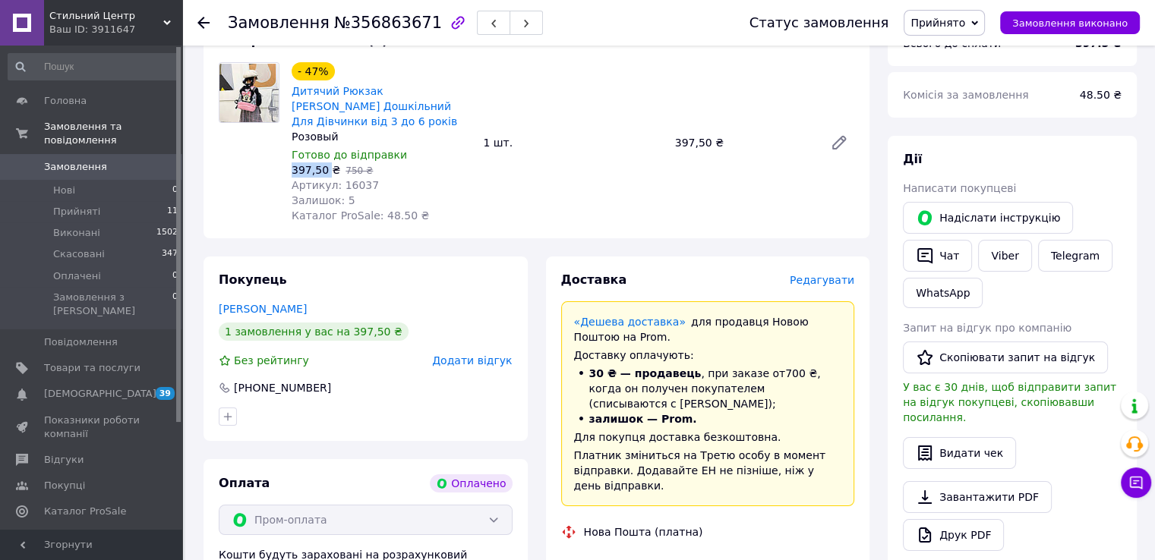
click at [361, 187] on span "Артикул: 16037" at bounding box center [335, 185] width 87 height 12
click at [352, 191] on span "Артикул: 16037" at bounding box center [335, 185] width 87 height 12
click at [353, 191] on span "Артикул: 16037" at bounding box center [335, 185] width 87 height 12
click at [636, 219] on div "- 47% Дитячий Рюкзак [PERSON_NAME] Дошкільний Для Дівчинки від 3 до 6 років Роз…" at bounding box center [573, 142] width 575 height 167
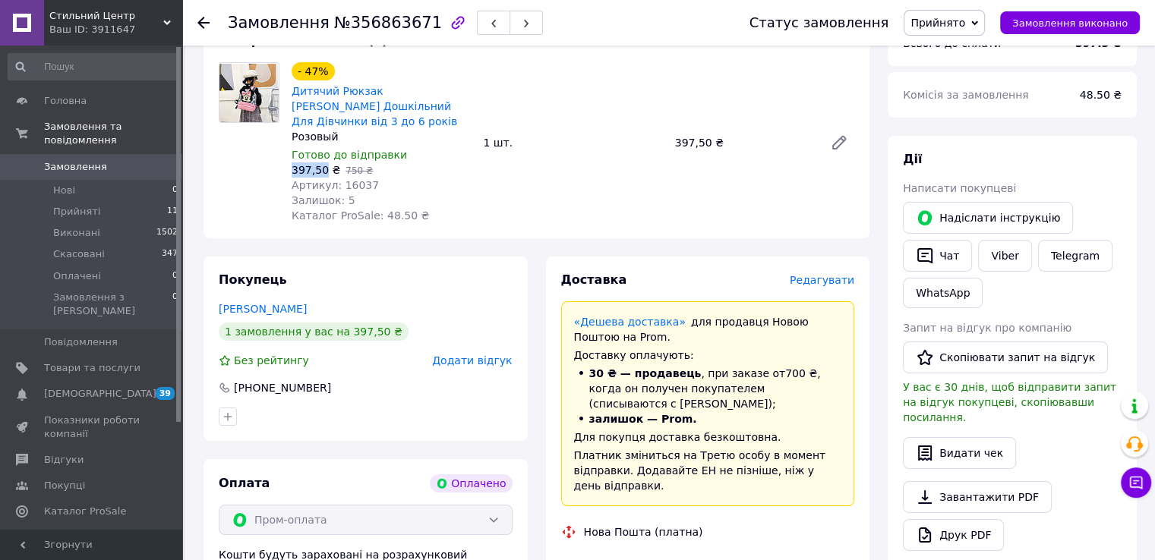
drag, startPoint x: 289, startPoint y: 168, endPoint x: 322, endPoint y: 172, distance: 33.7
click at [322, 172] on div "- 47% Дитячий Рюкзак [PERSON_NAME] Дошкільний Для Дівчинки від 3 до 6 років Роз…" at bounding box center [381, 142] width 191 height 167
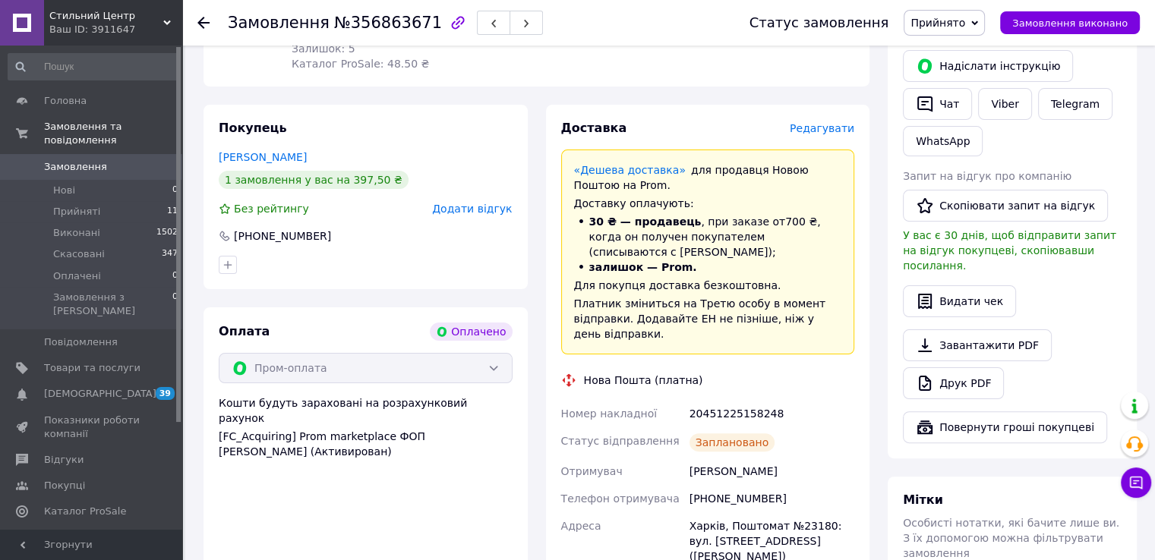
click at [733, 403] on div "20451225158248" at bounding box center [772, 413] width 171 height 27
click at [147, 160] on span "0" at bounding box center [161, 167] width 42 height 14
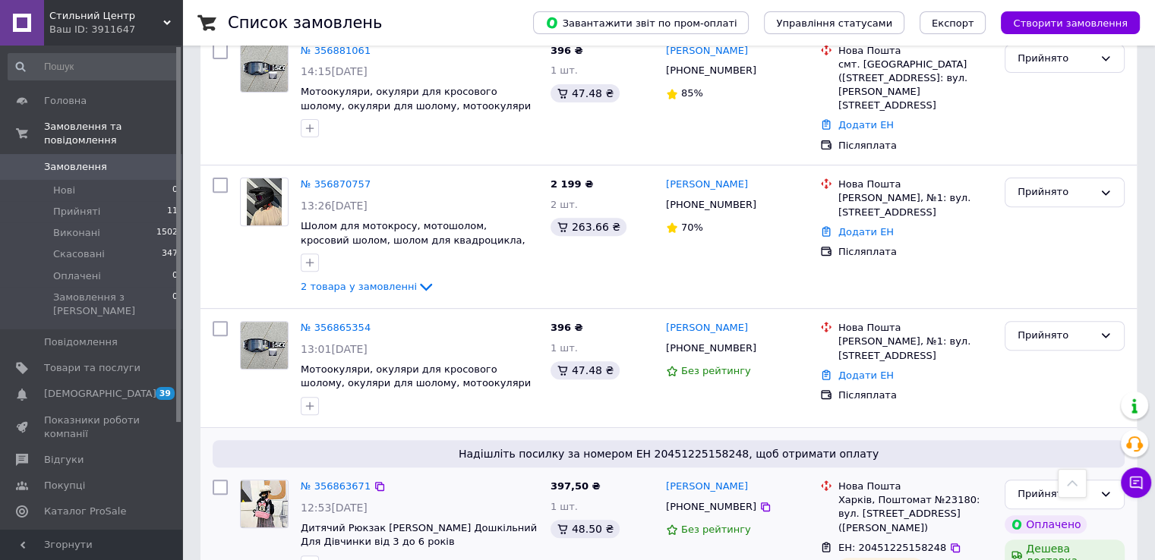
scroll to position [532, 0]
click at [341, 322] on link "№ 356865354" at bounding box center [336, 327] width 70 height 11
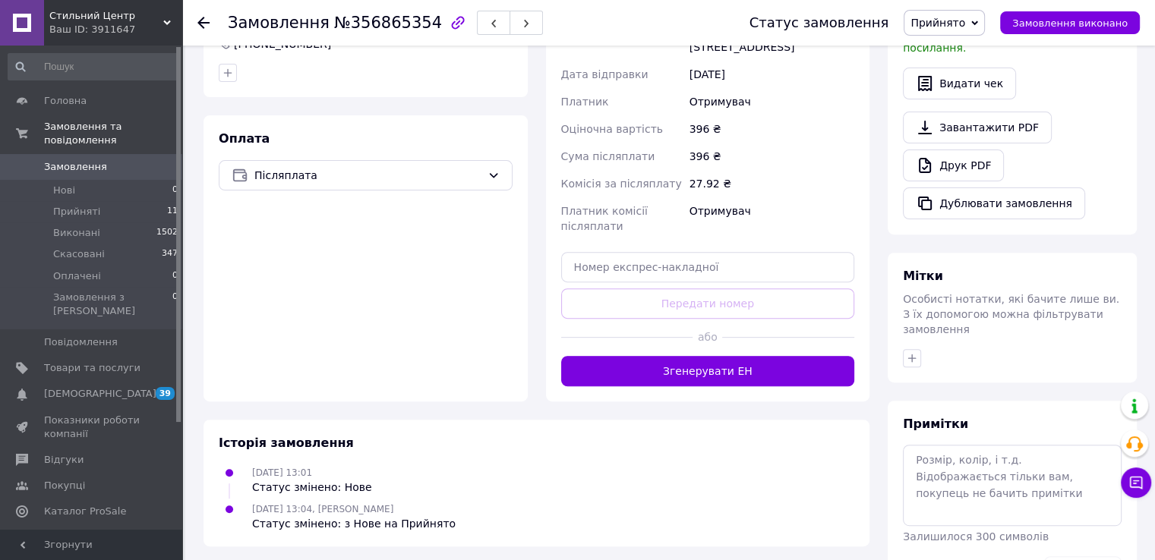
scroll to position [527, 0]
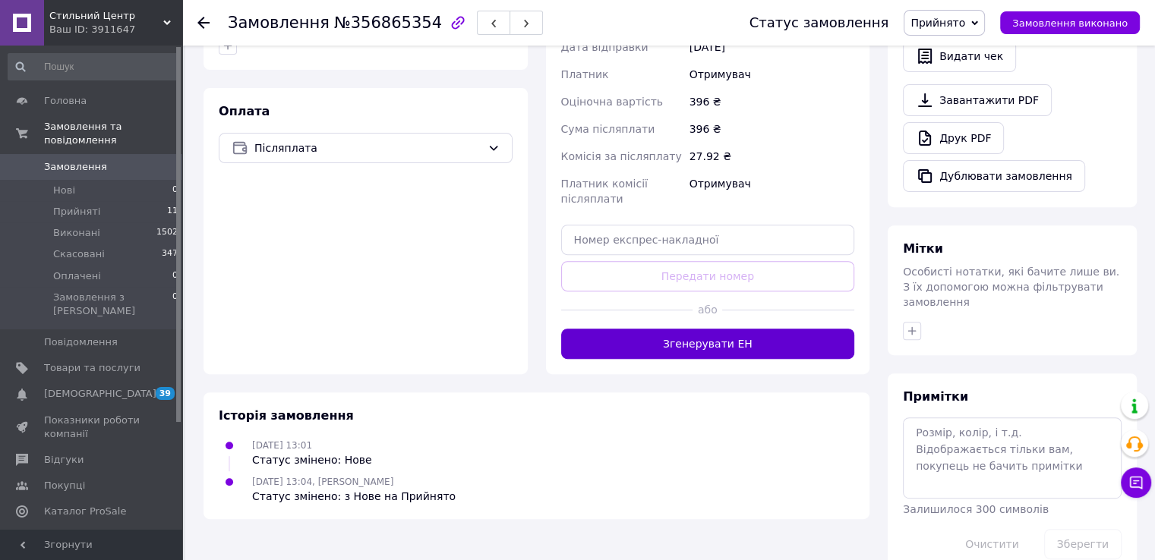
click at [677, 341] on button "Згенерувати ЕН" at bounding box center [708, 344] width 294 height 30
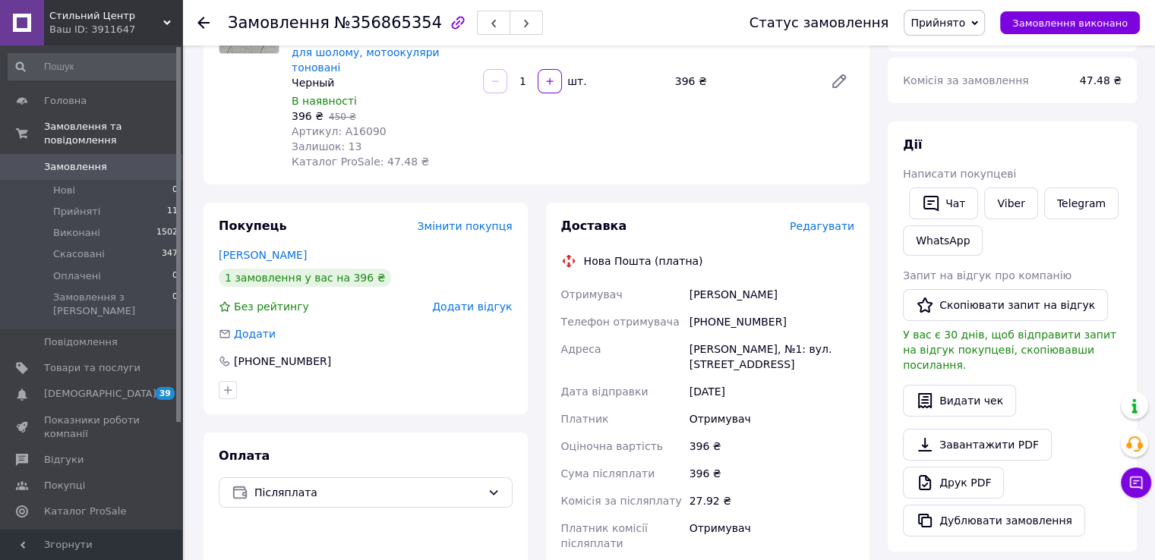
scroll to position [71, 0]
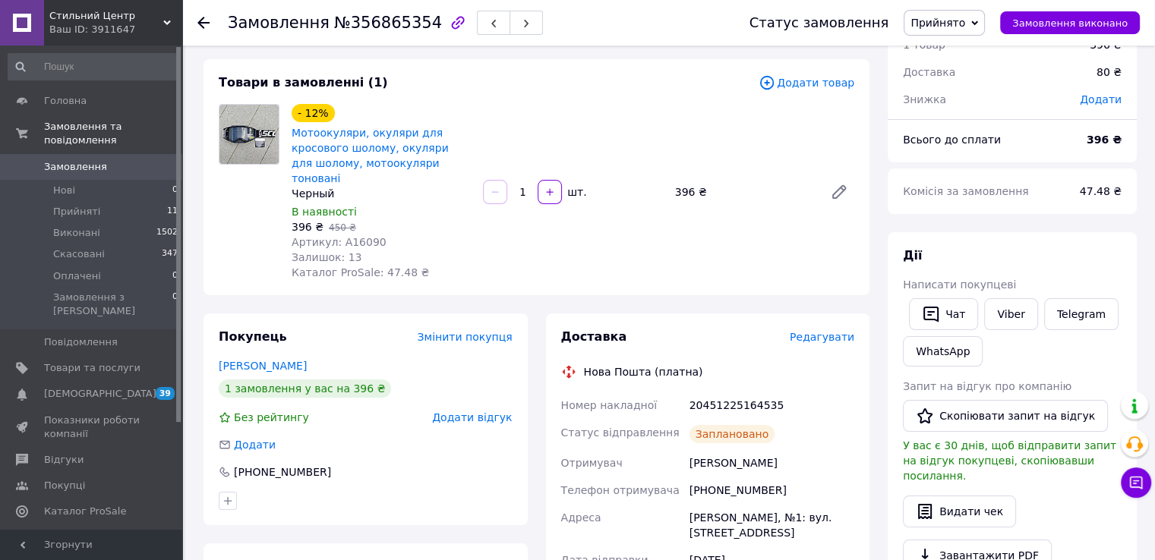
click at [360, 236] on span "Артикул: A16090" at bounding box center [339, 242] width 95 height 12
click at [298, 221] on span "396 ₴" at bounding box center [308, 227] width 32 height 12
click at [728, 392] on div "20451225164535" at bounding box center [772, 405] width 171 height 27
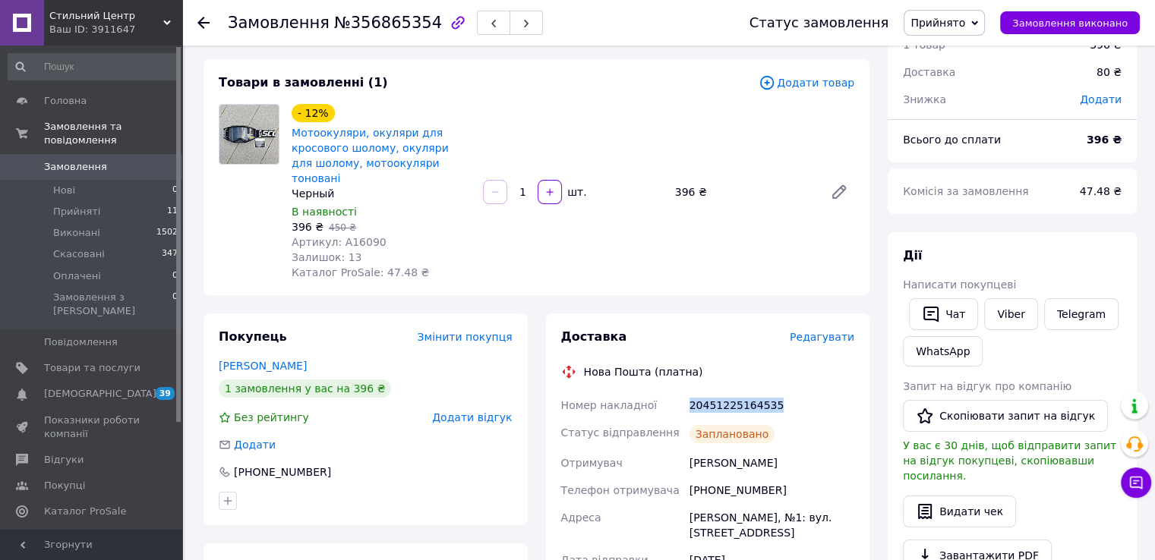
click at [729, 392] on div "20451225164535" at bounding box center [772, 405] width 171 height 27
click at [741, 477] on div "[PHONE_NUMBER]" at bounding box center [772, 490] width 171 height 27
click at [84, 160] on span "Замовлення" at bounding box center [75, 167] width 63 height 14
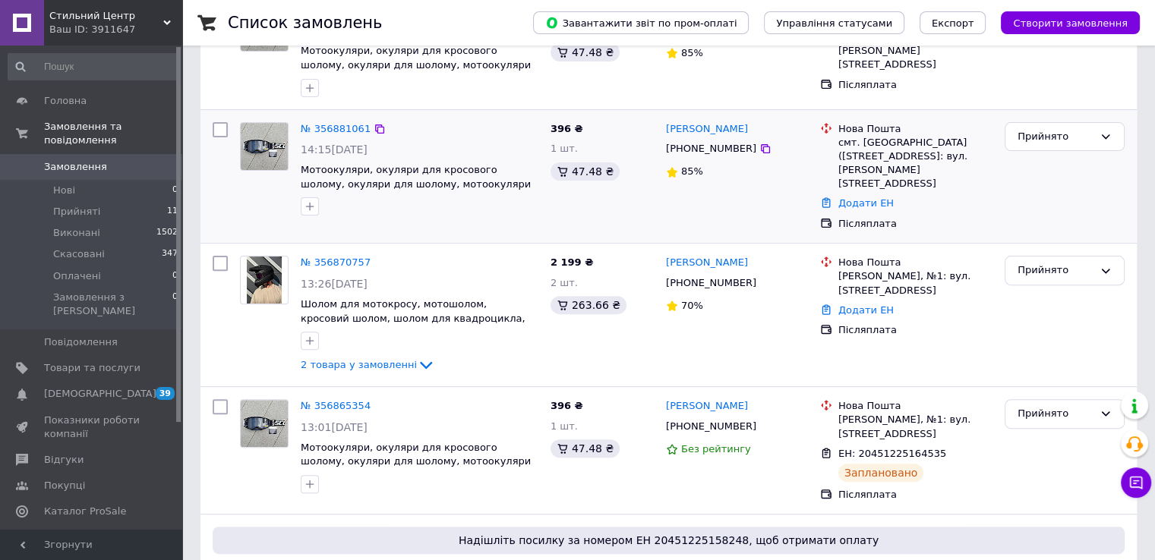
scroll to position [456, 0]
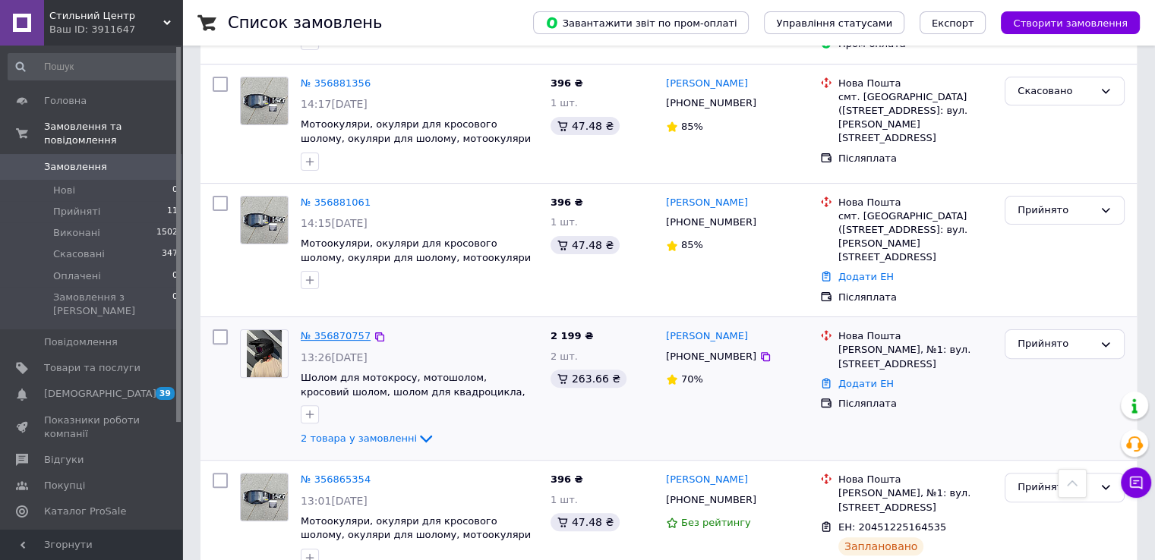
click at [332, 330] on link "№ 356870757" at bounding box center [336, 335] width 70 height 11
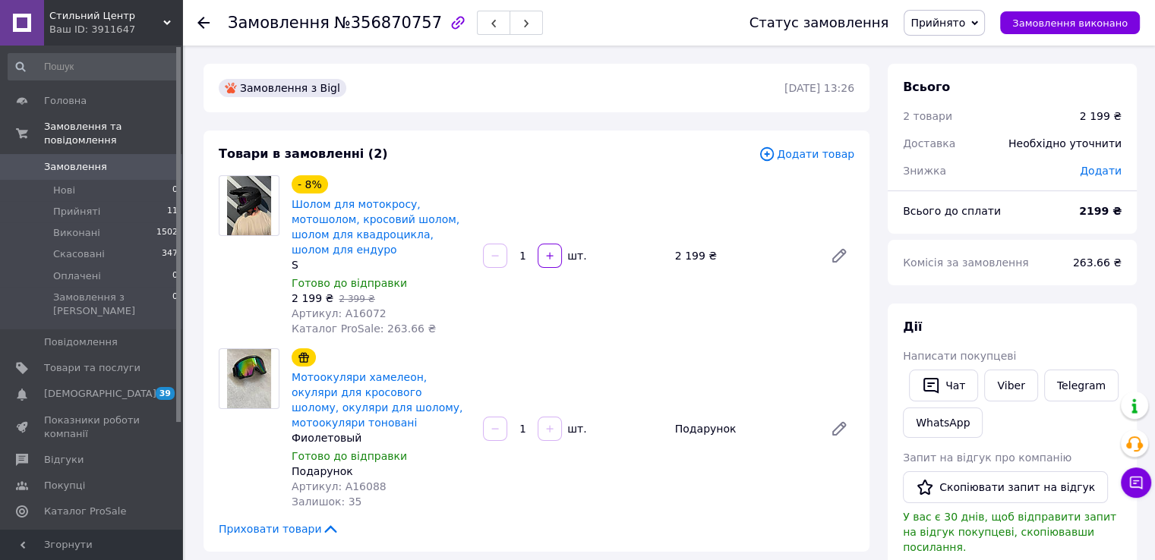
click at [364, 308] on span "Артикул: A16072" at bounding box center [339, 314] width 95 height 12
click at [361, 481] on span "Артикул: A16088" at bounding box center [339, 487] width 95 height 12
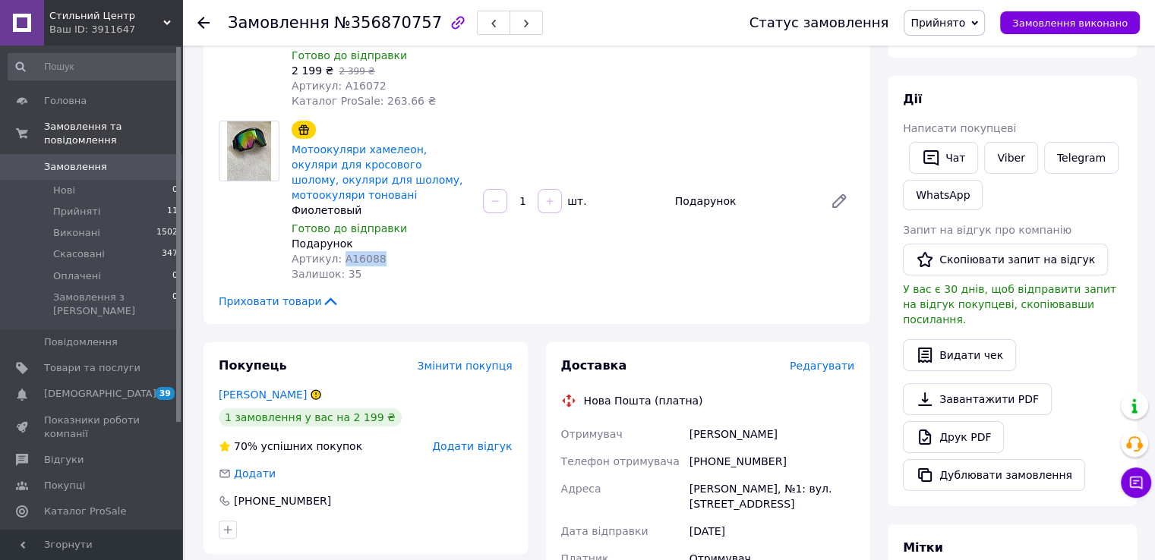
scroll to position [532, 0]
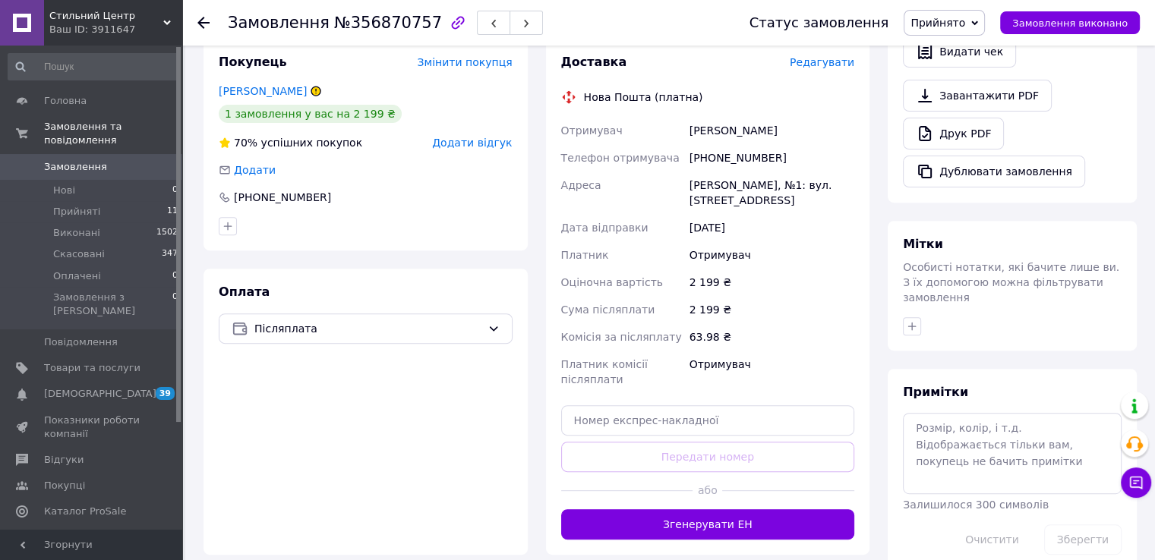
click at [731, 510] on button "Згенерувати ЕН" at bounding box center [708, 525] width 294 height 30
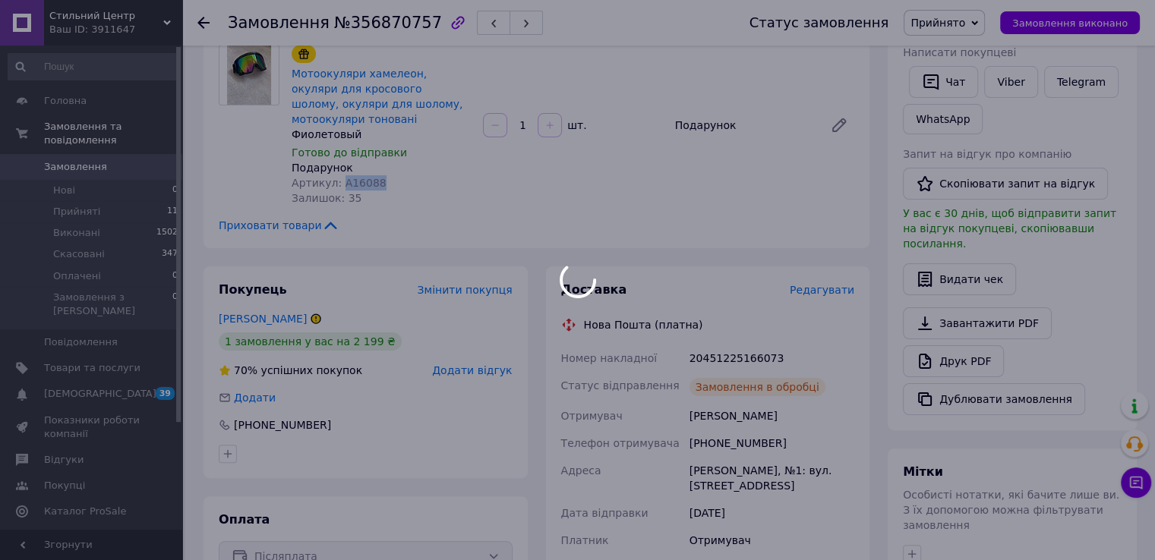
scroll to position [228, 0]
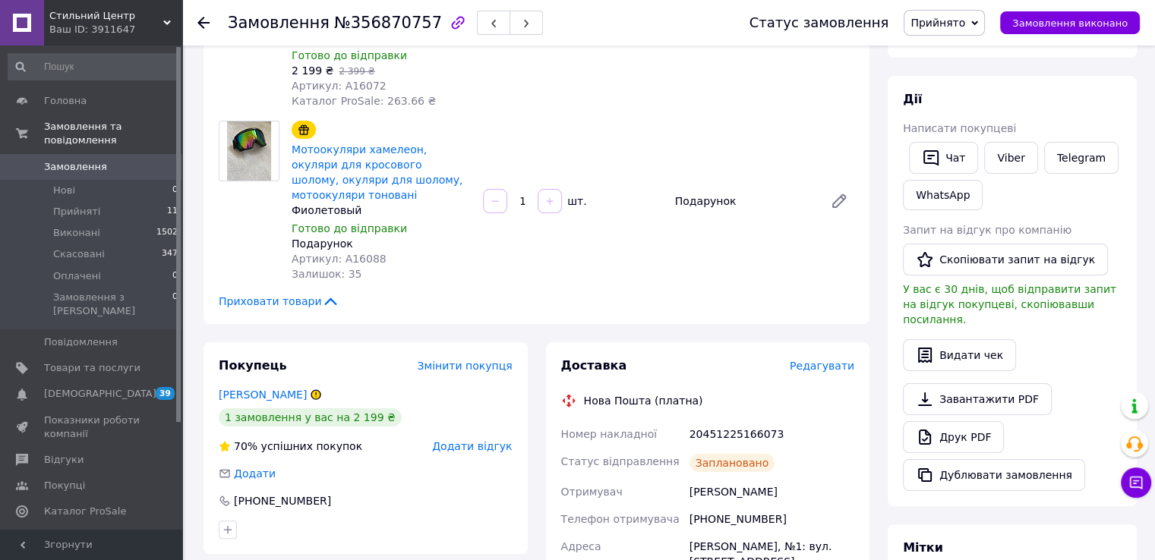
click at [731, 421] on div "20451225166073" at bounding box center [772, 434] width 171 height 27
click at [733, 506] on div "[PHONE_NUMBER]" at bounding box center [772, 519] width 171 height 27
click at [86, 159] on link "Замовлення 0" at bounding box center [93, 167] width 187 height 26
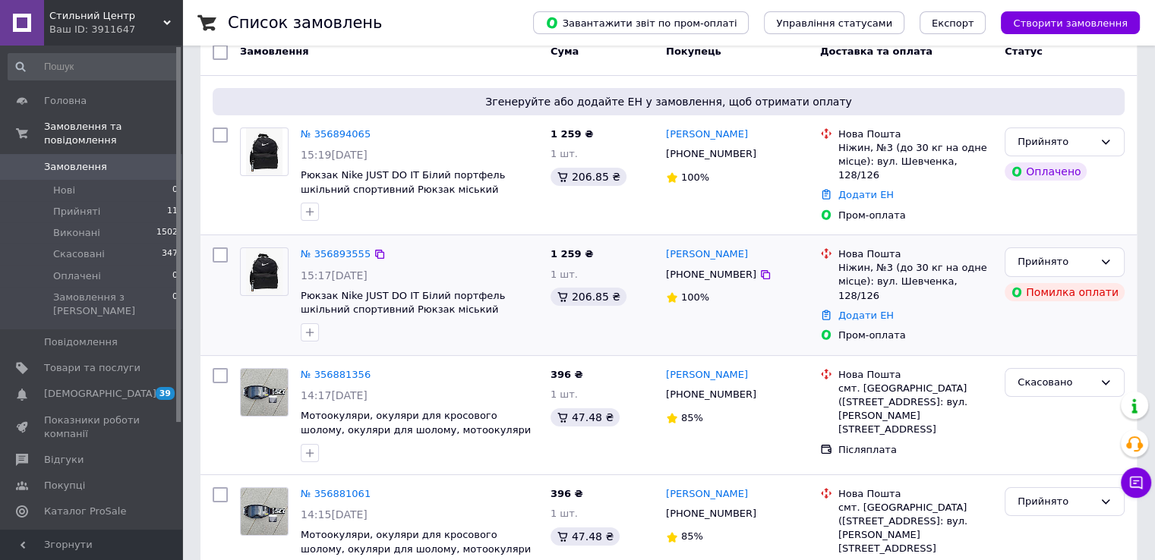
scroll to position [152, 0]
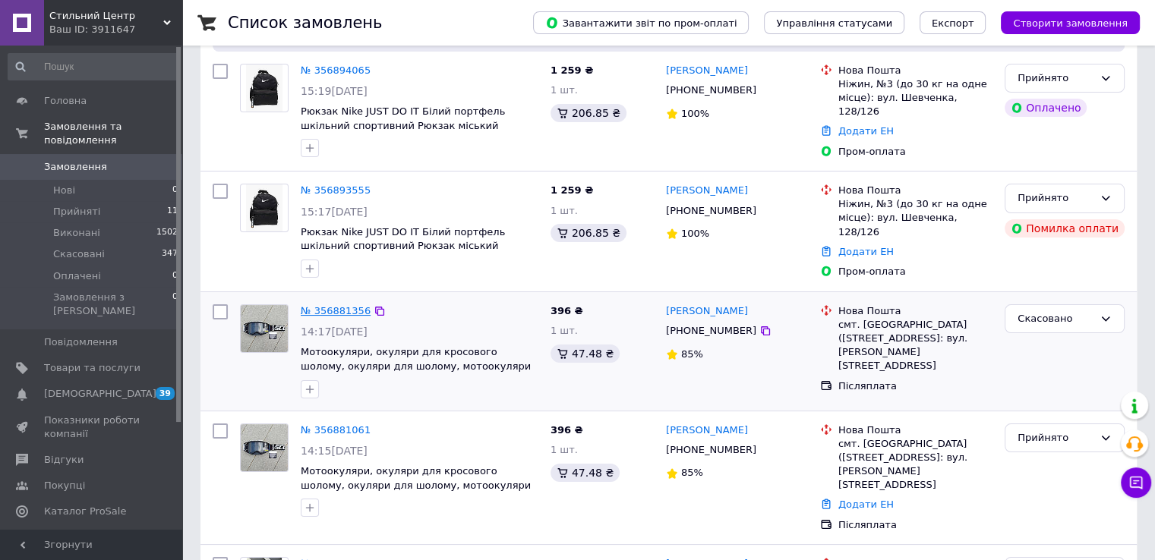
click at [321, 305] on link "№ 356881356" at bounding box center [336, 310] width 70 height 11
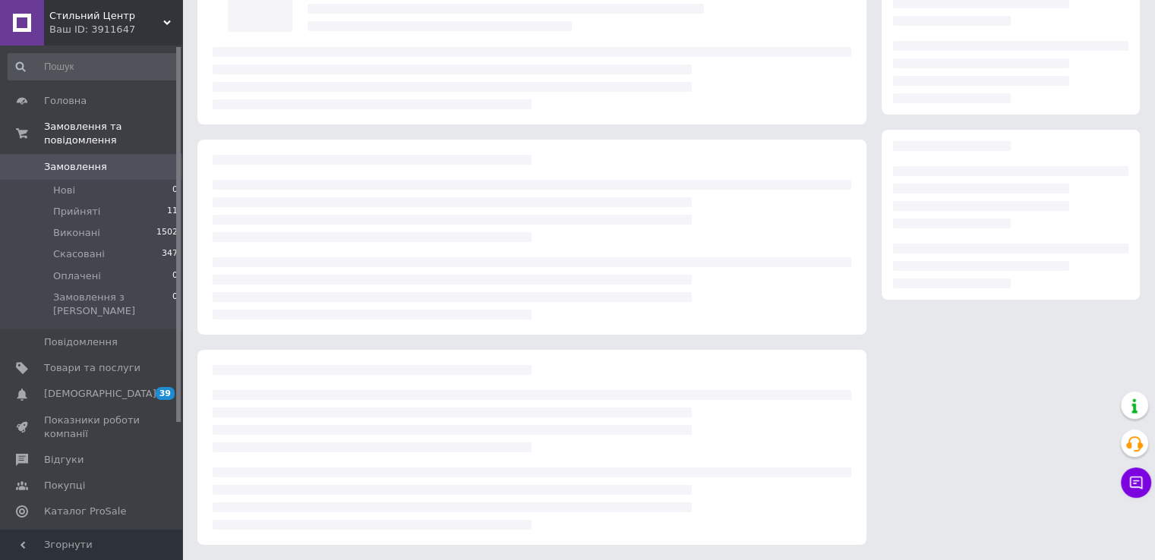
scroll to position [143, 0]
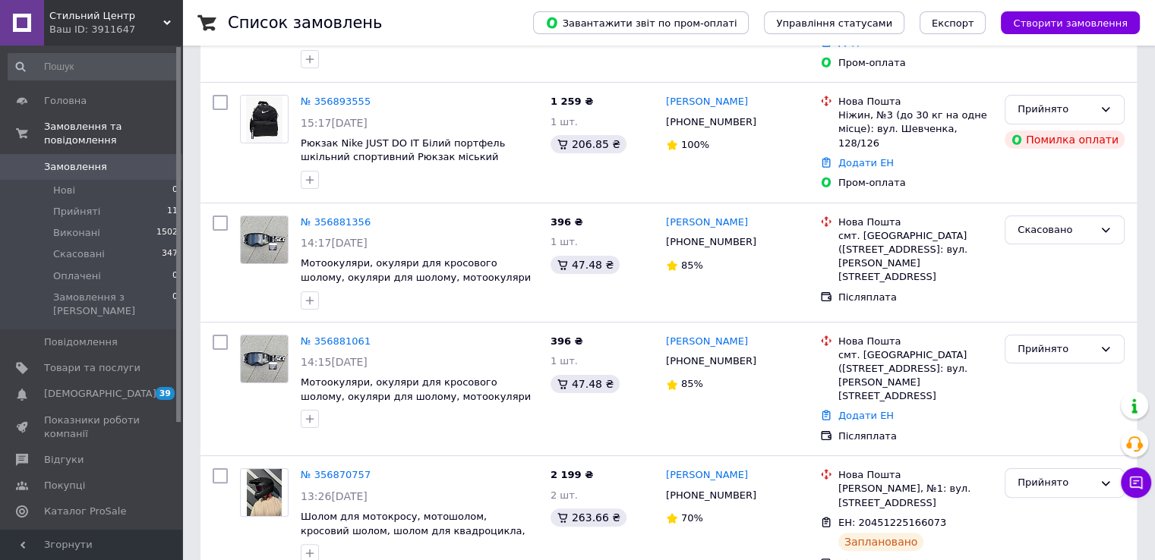
scroll to position [304, 0]
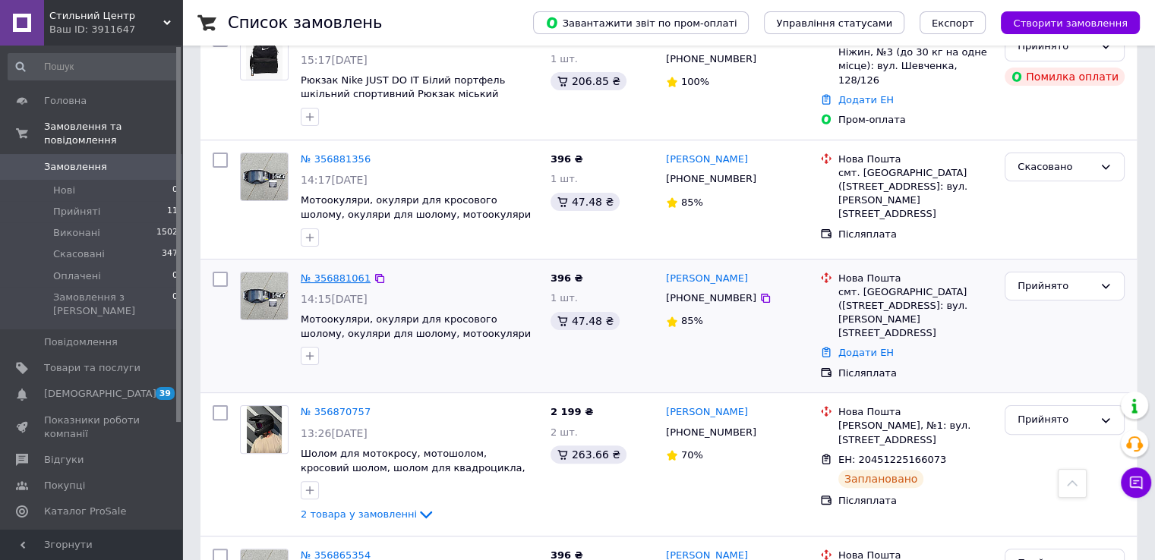
click at [307, 276] on link "№ 356881061" at bounding box center [336, 278] width 70 height 11
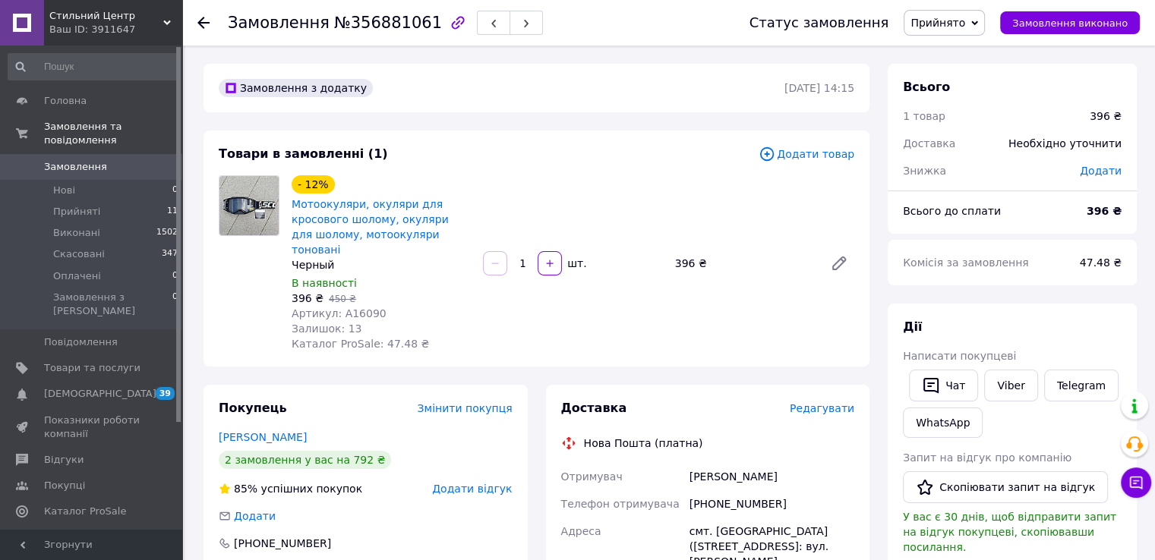
click at [301, 292] on span "396 ₴" at bounding box center [308, 298] width 32 height 12
click at [358, 321] on div "Залишок: 13" at bounding box center [381, 328] width 179 height 15
click at [355, 308] on span "Артикул: A16090" at bounding box center [339, 314] width 95 height 12
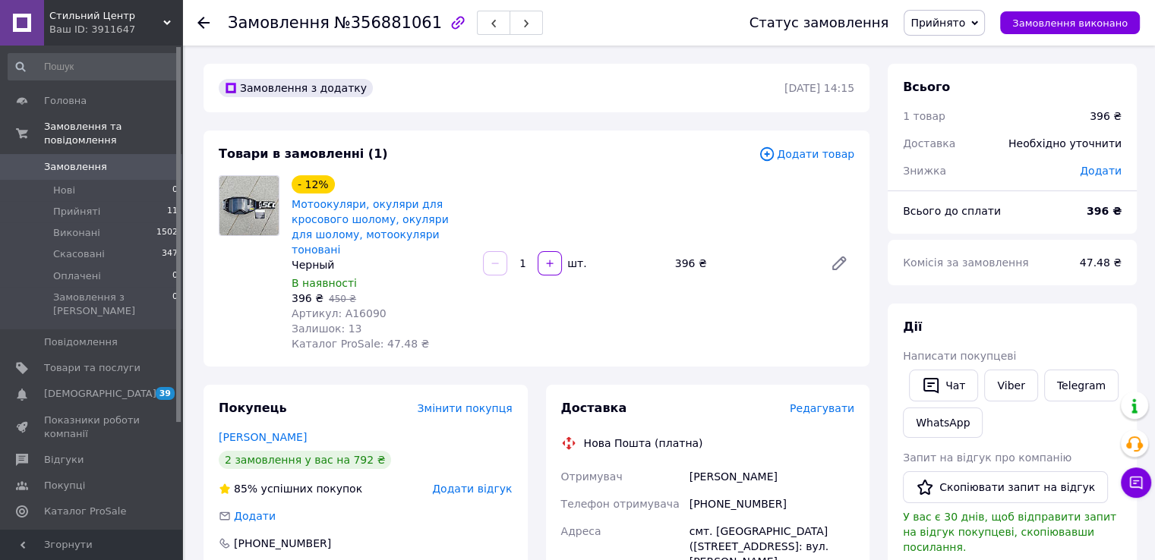
click at [741, 491] on div "[PHONE_NUMBER]" at bounding box center [772, 504] width 171 height 27
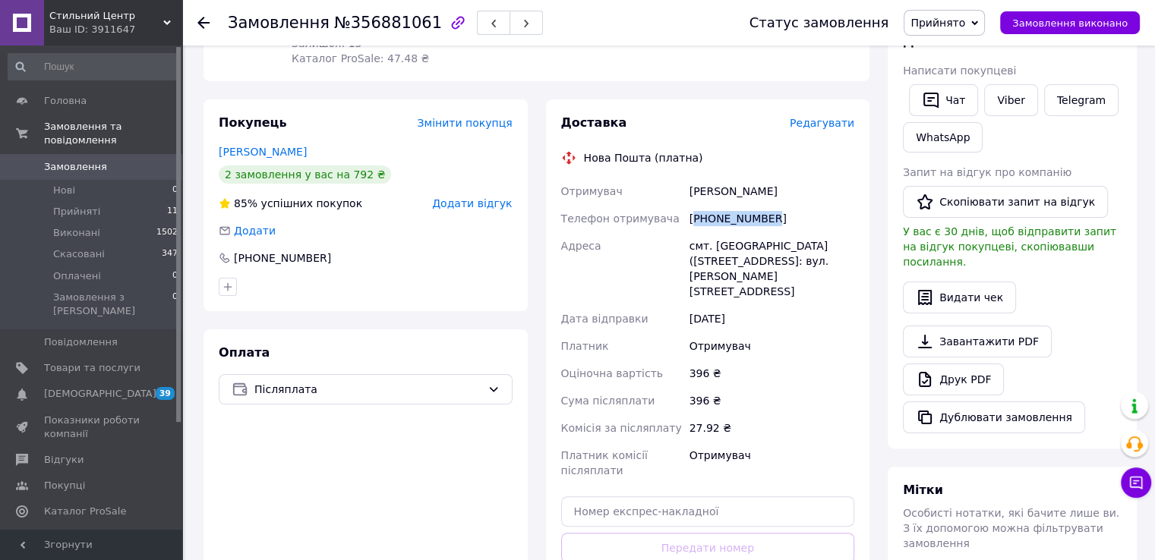
scroll to position [304, 0]
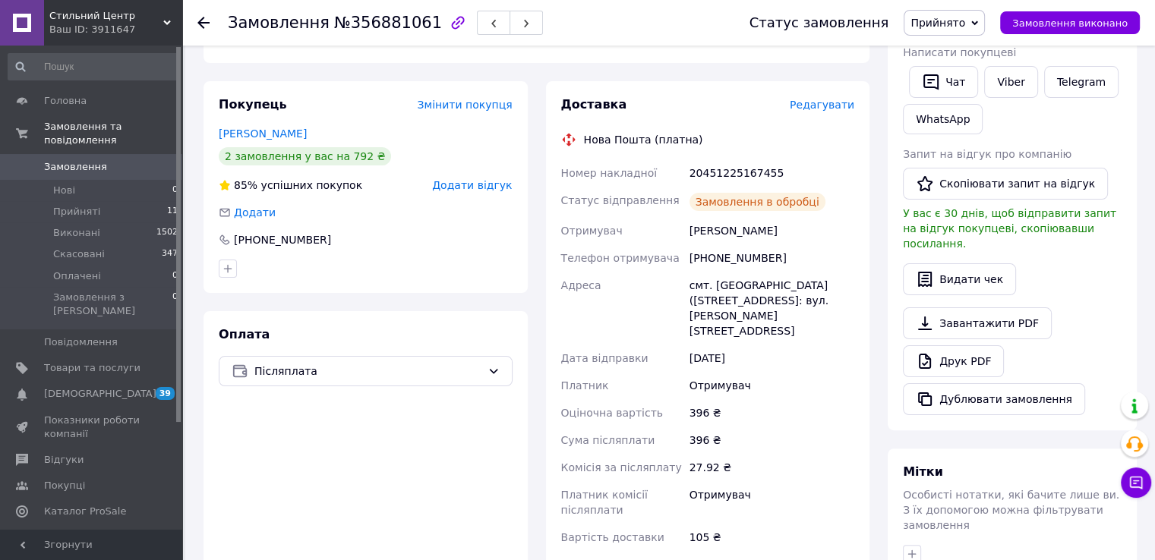
click at [709, 166] on div "20451225167455" at bounding box center [772, 172] width 171 height 27
click at [62, 160] on span "Замовлення" at bounding box center [75, 167] width 63 height 14
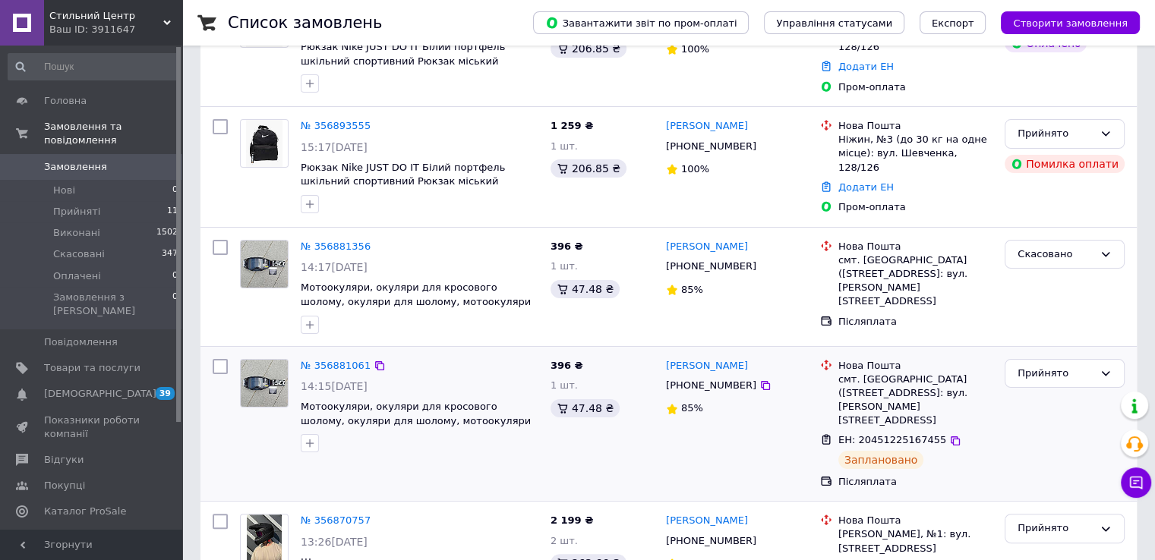
scroll to position [380, 0]
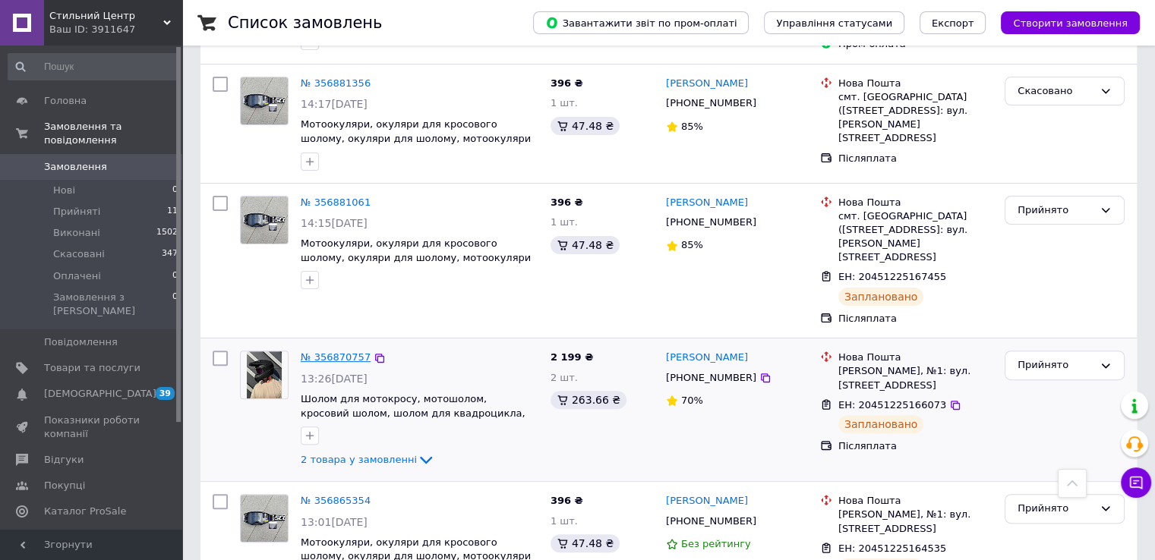
click at [339, 352] on link "№ 356870757" at bounding box center [336, 357] width 70 height 11
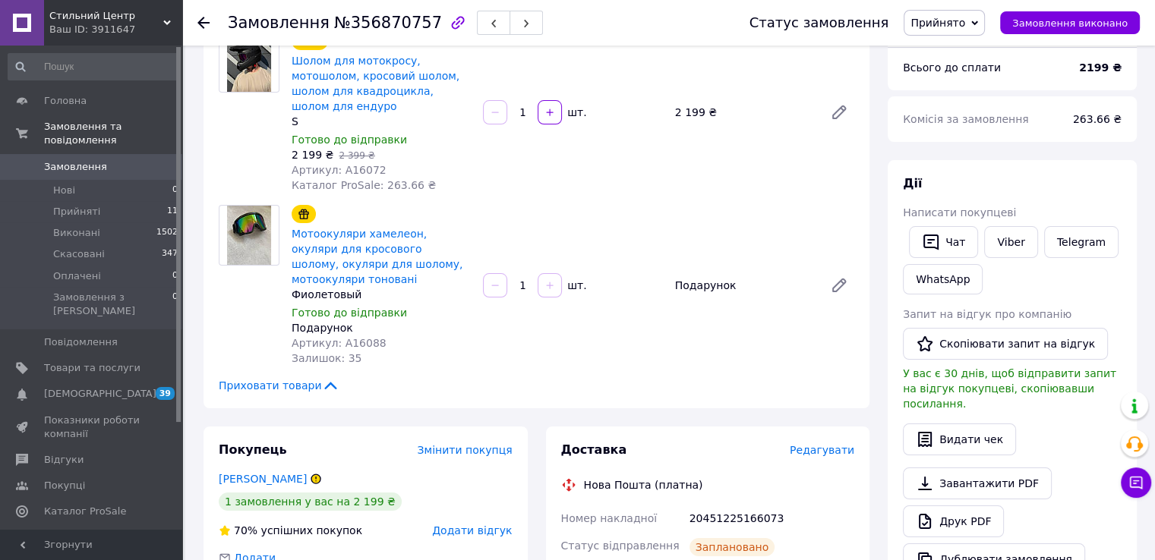
scroll to position [74, 0]
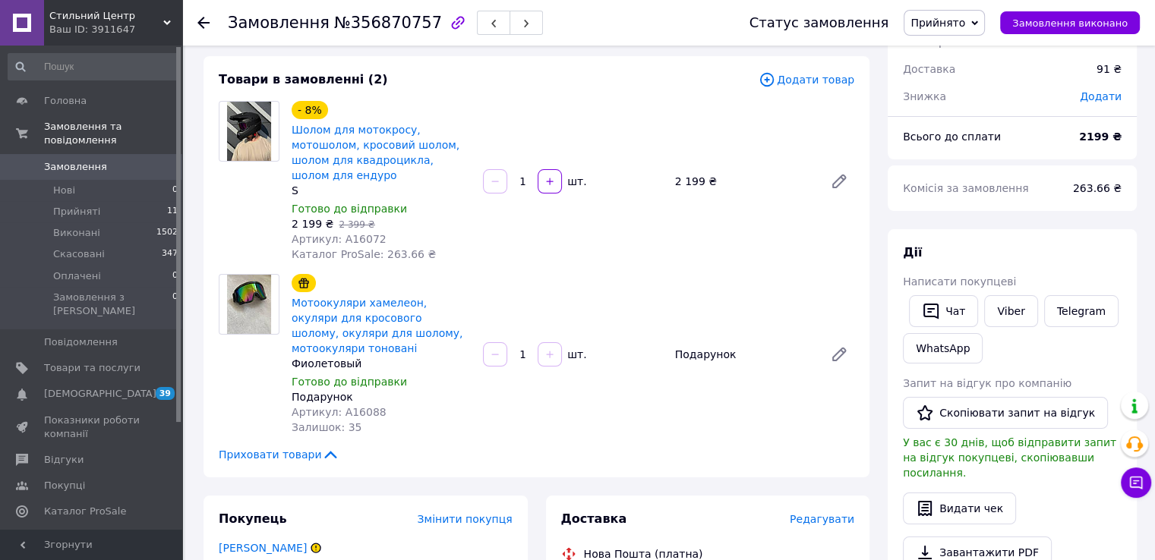
click at [1098, 139] on b "2199 ₴" at bounding box center [1100, 137] width 43 height 12
click at [116, 160] on span "Замовлення" at bounding box center [92, 167] width 96 height 14
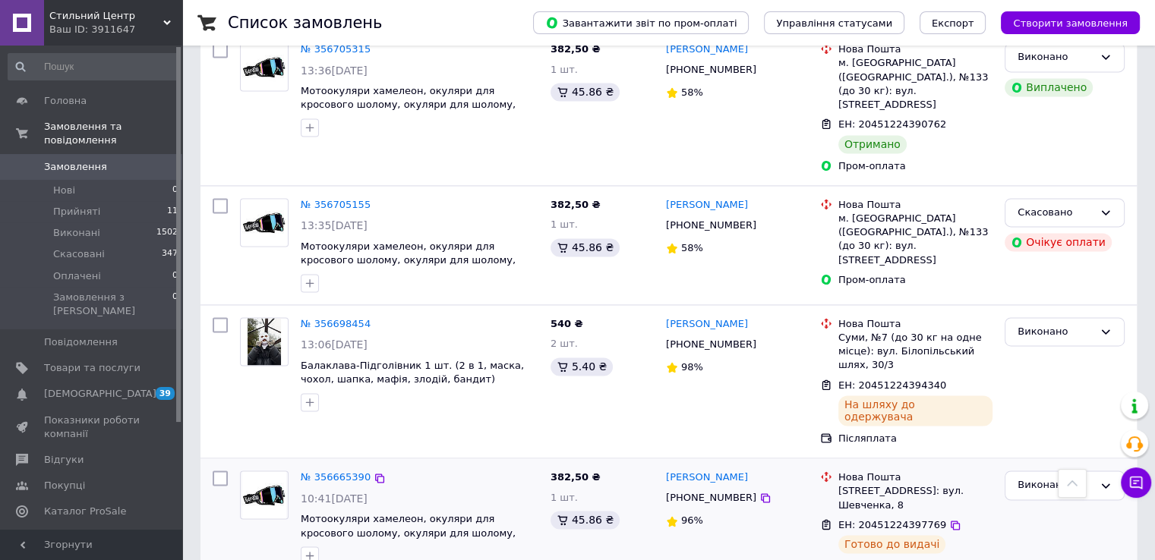
scroll to position [2423, 0]
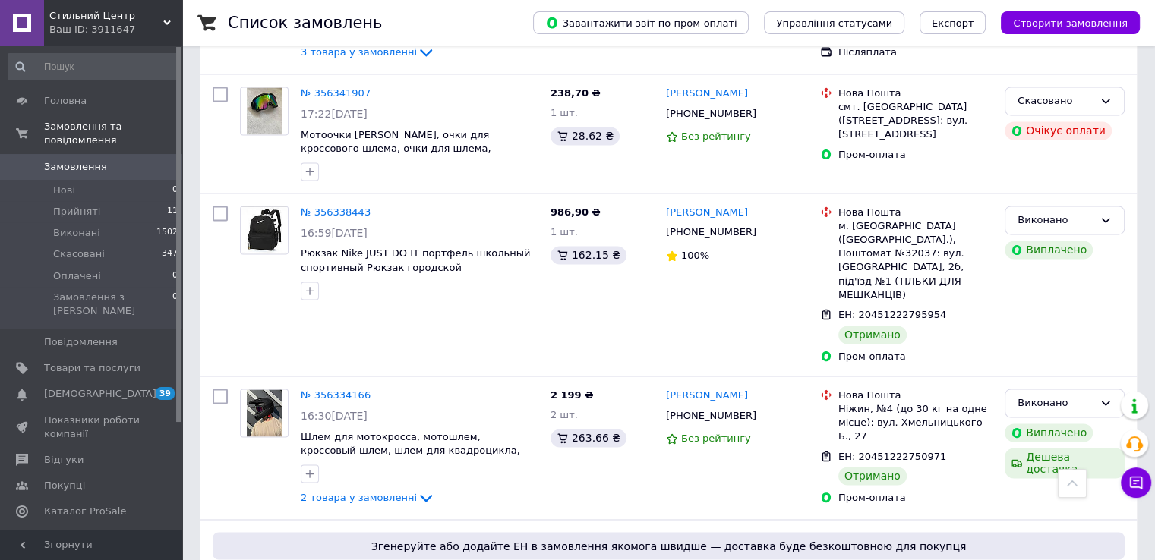
scroll to position [2427, 0]
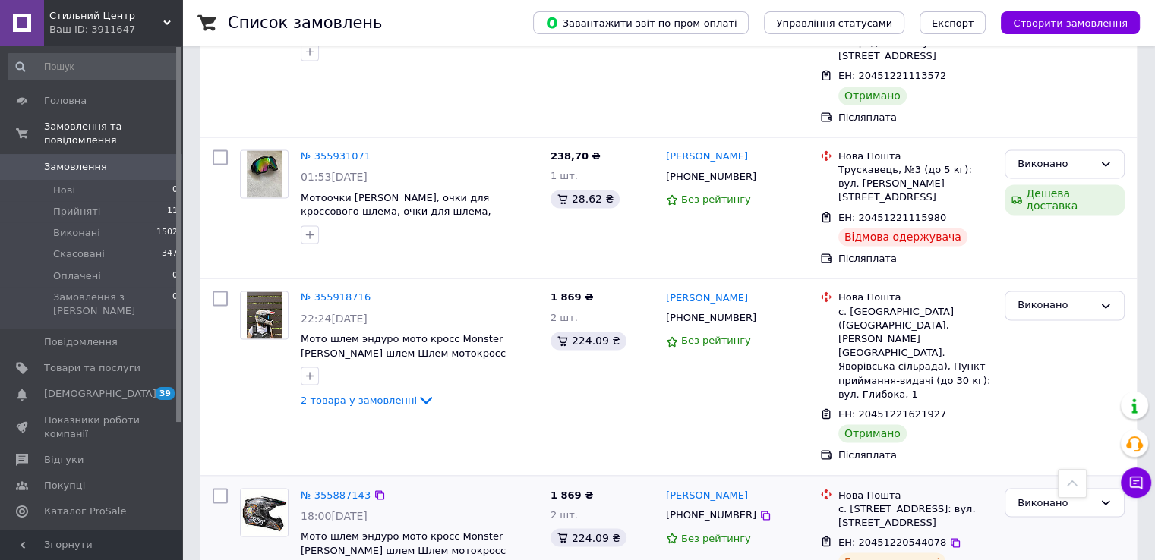
scroll to position [2430, 0]
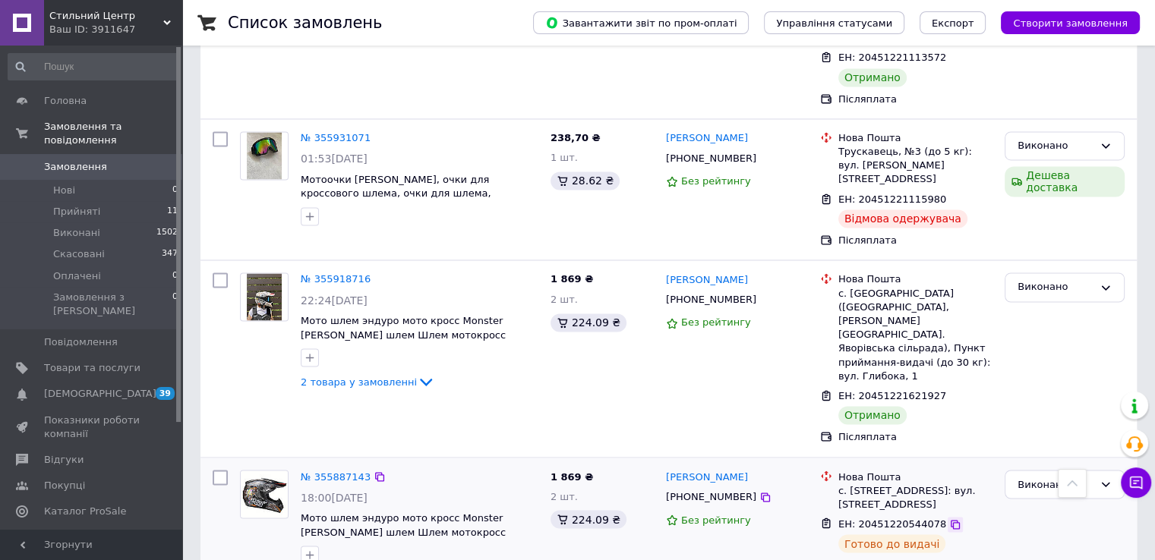
click at [949, 519] on icon at bounding box center [955, 525] width 12 height 12
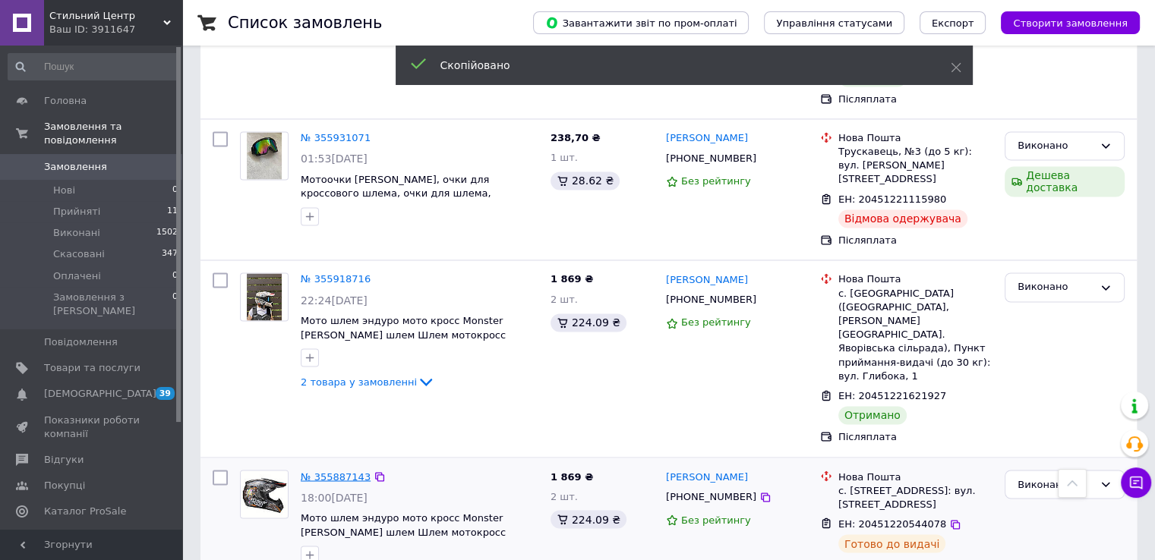
click at [313, 471] on link "№ 355887143" at bounding box center [336, 476] width 70 height 11
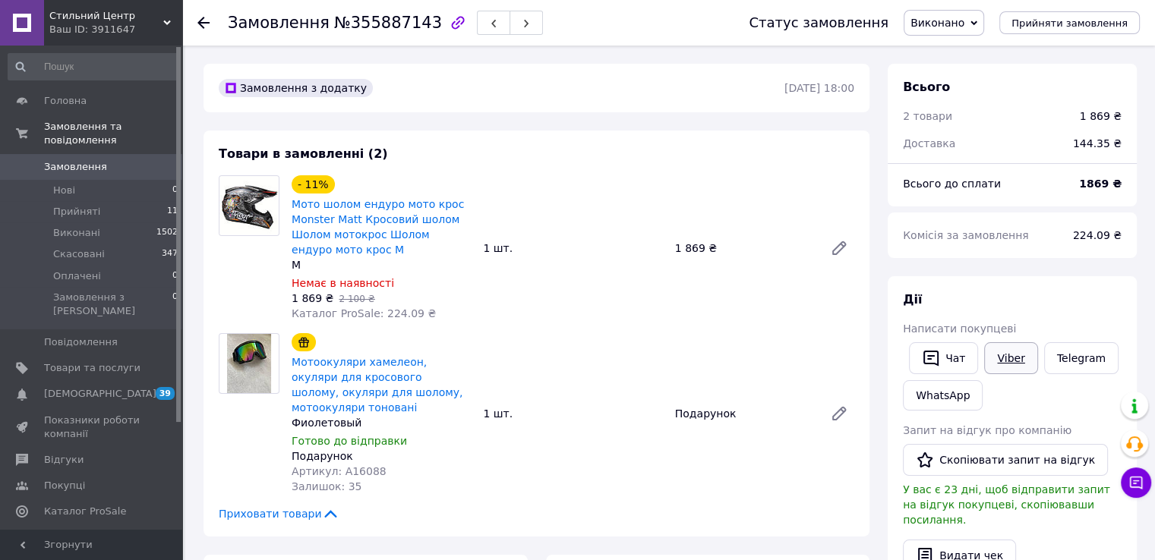
click at [999, 356] on link "Viber" at bounding box center [1010, 359] width 53 height 32
click at [953, 361] on button "Чат" at bounding box center [943, 359] width 69 height 32
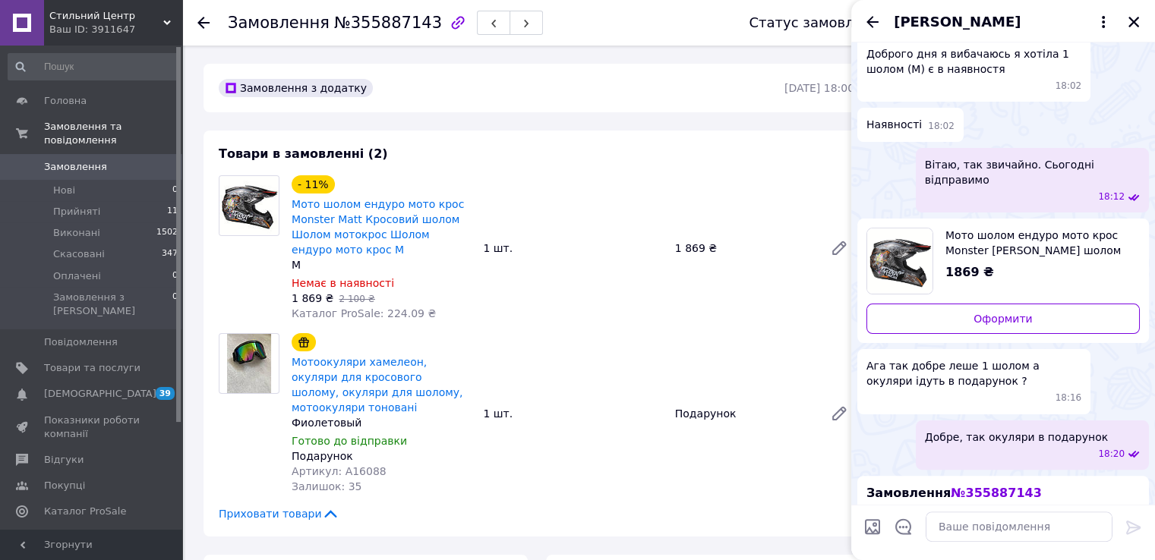
scroll to position [559, 0]
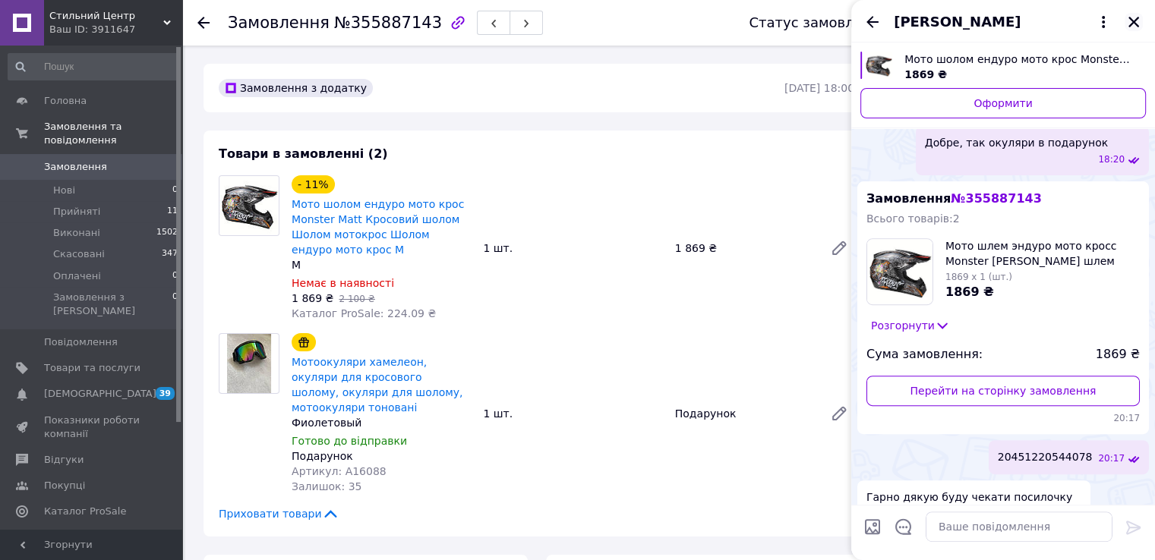
click at [1135, 25] on icon "Закрити" at bounding box center [1134, 22] width 14 height 14
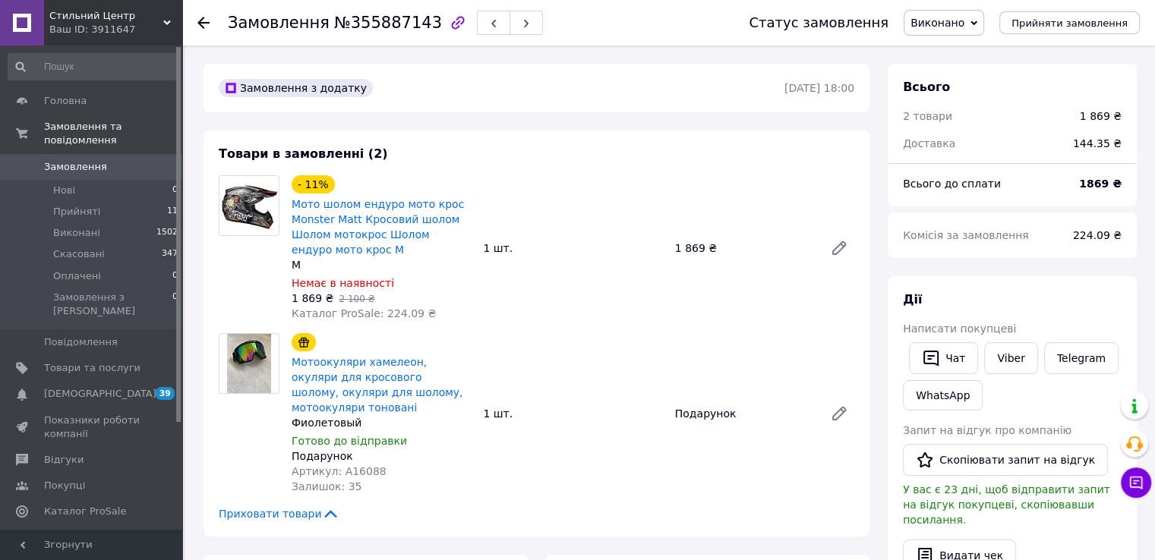
click at [103, 160] on span "Замовлення" at bounding box center [92, 167] width 96 height 14
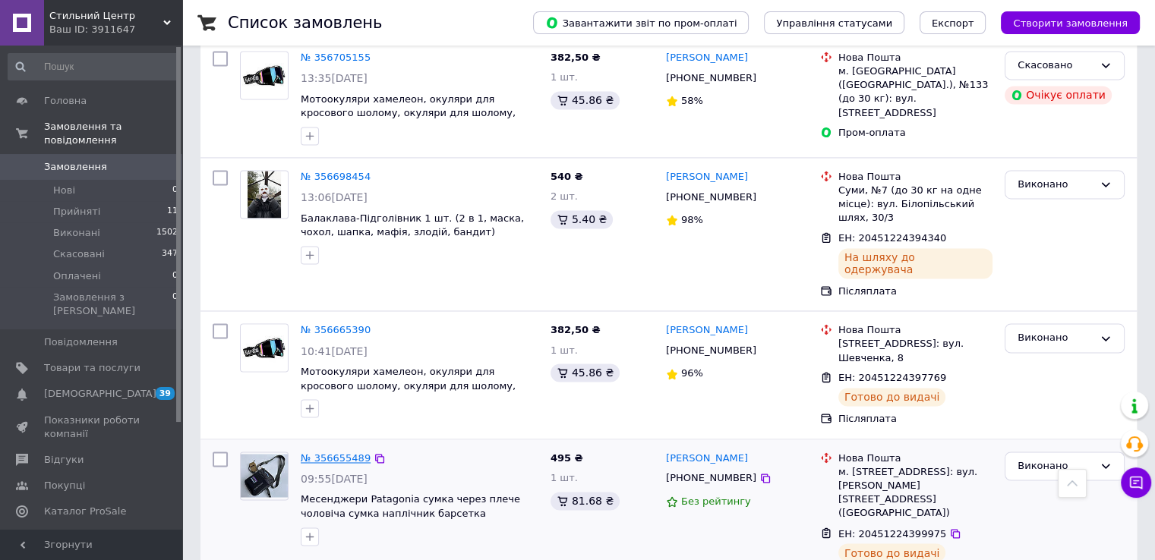
scroll to position [2423, 0]
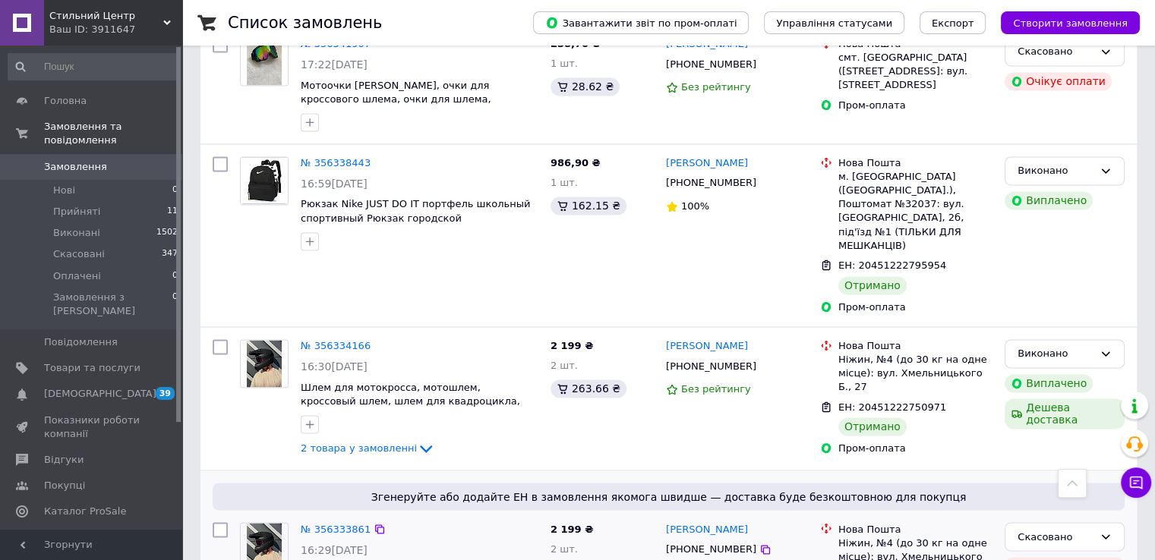
scroll to position [2427, 0]
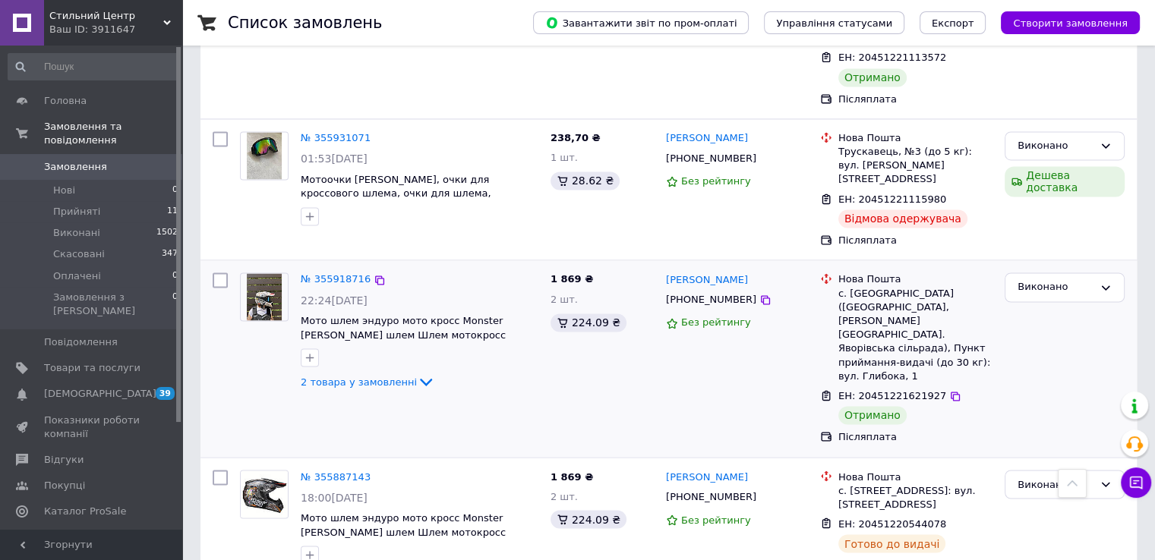
scroll to position [2486, 0]
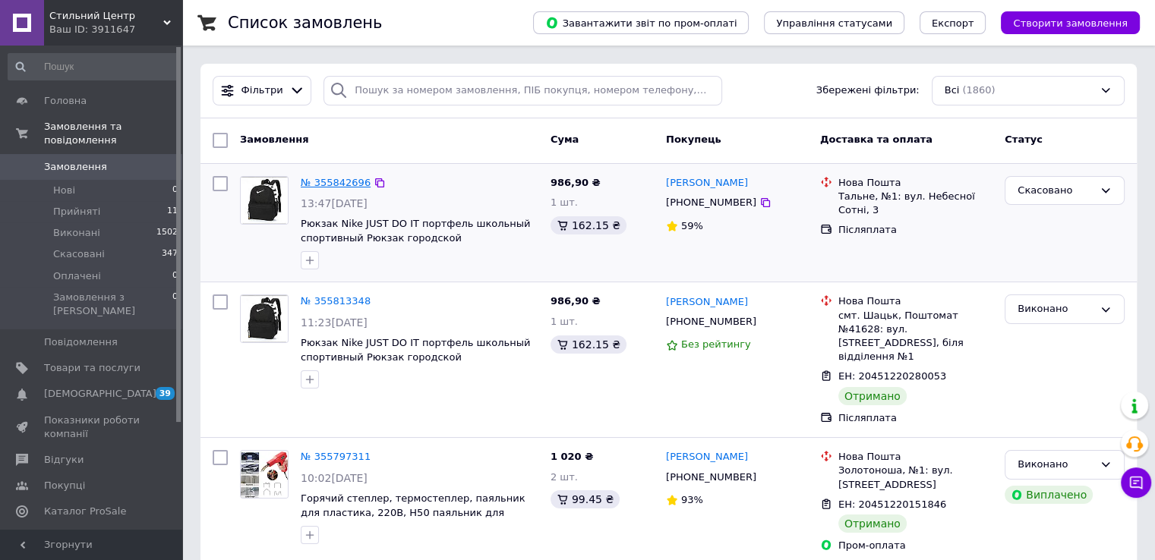
click at [338, 185] on link "№ 355842696" at bounding box center [336, 182] width 70 height 11
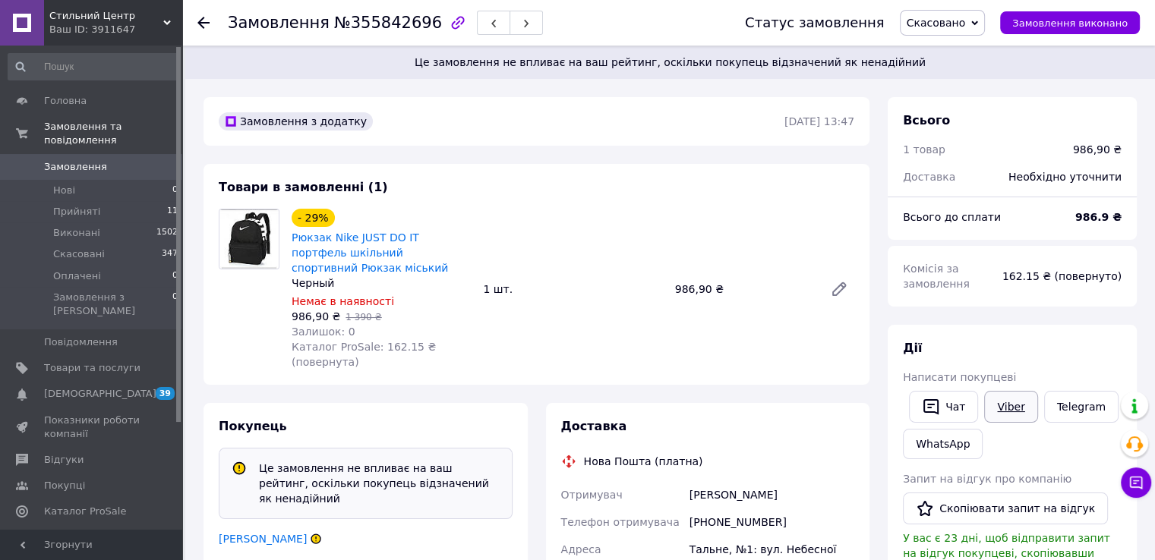
click at [997, 397] on link "Viber" at bounding box center [1010, 407] width 53 height 32
click at [71, 160] on span "Замовлення" at bounding box center [75, 167] width 63 height 14
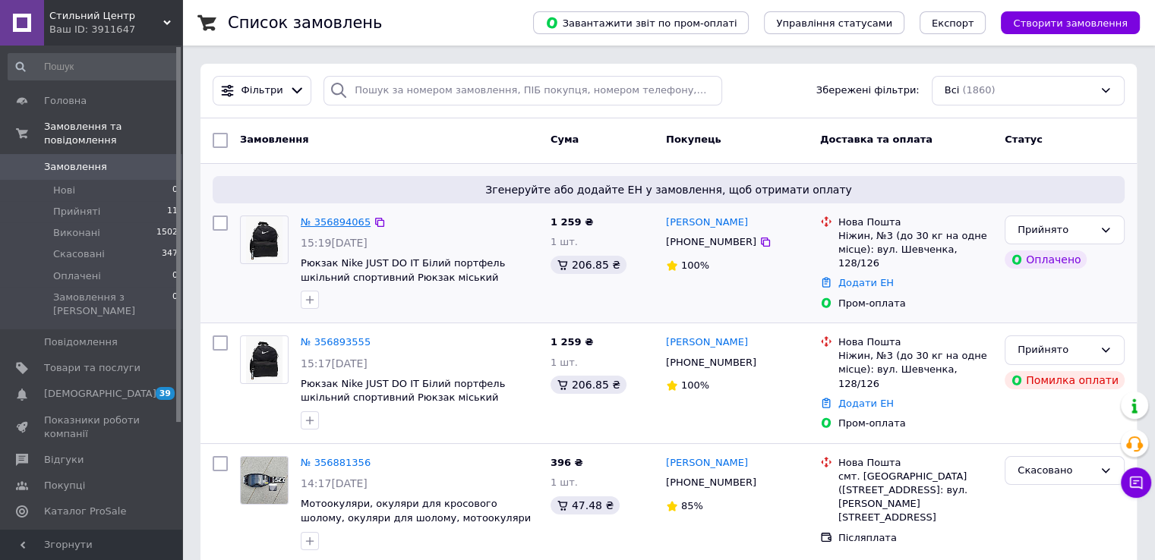
click at [331, 219] on link "№ 356894065" at bounding box center [336, 221] width 70 height 11
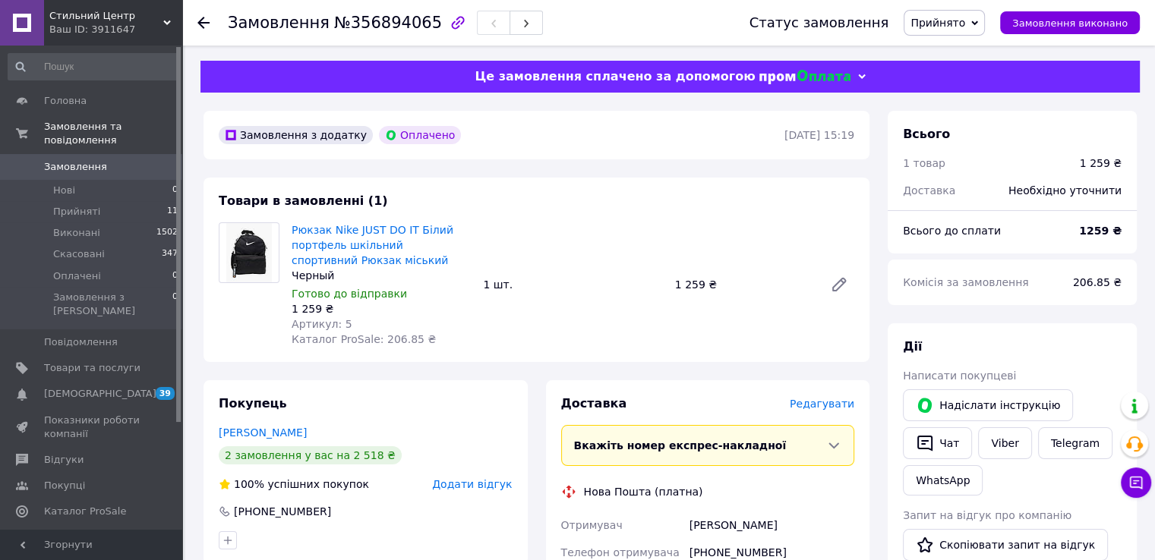
scroll to position [152, 0]
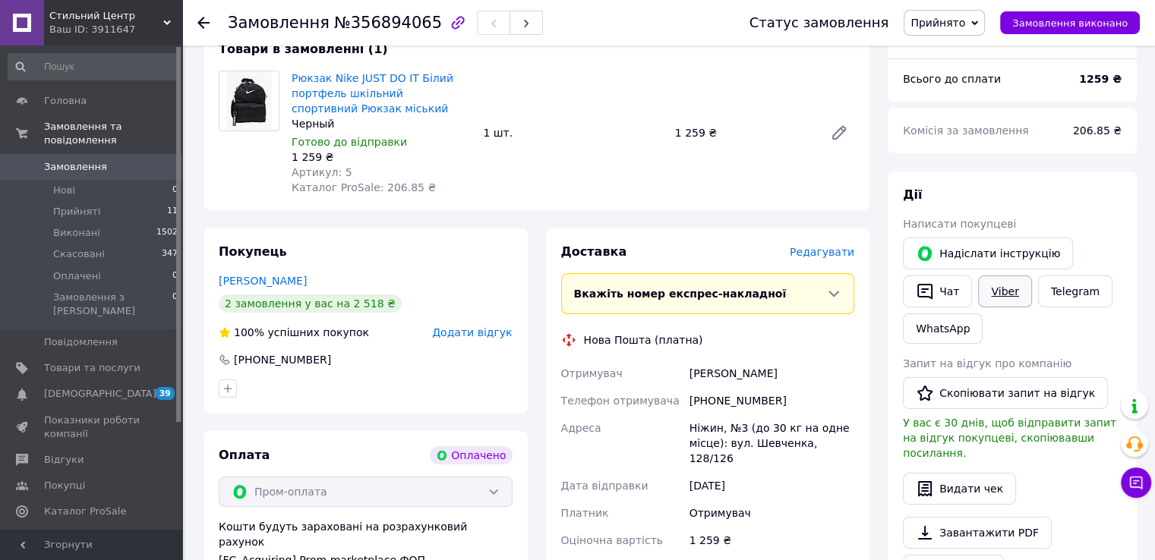
click at [1015, 292] on link "Viber" at bounding box center [1004, 292] width 53 height 32
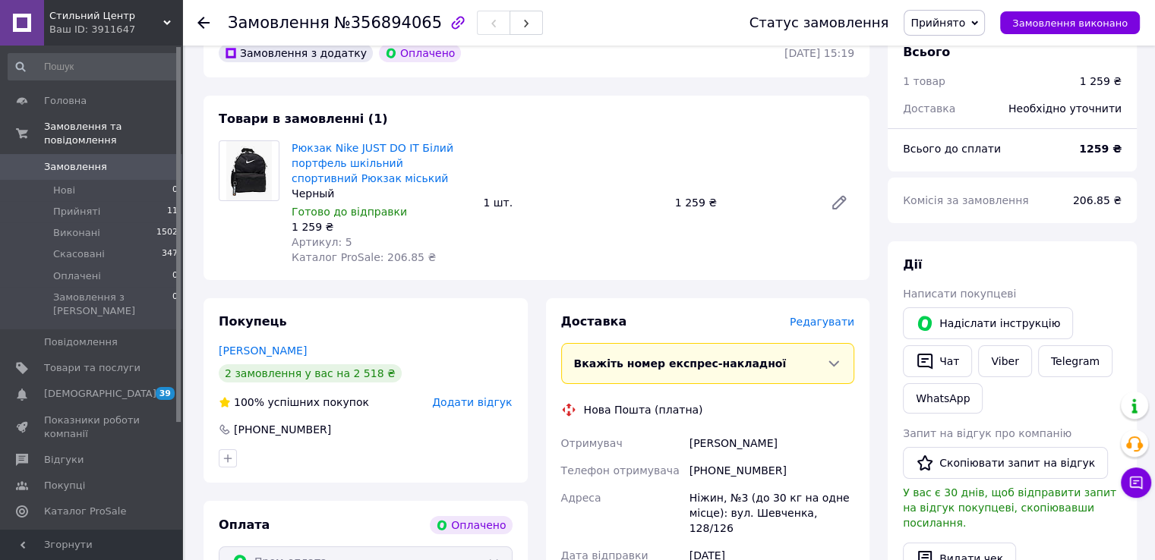
scroll to position [0, 0]
